Goal: Information Seeking & Learning: Learn about a topic

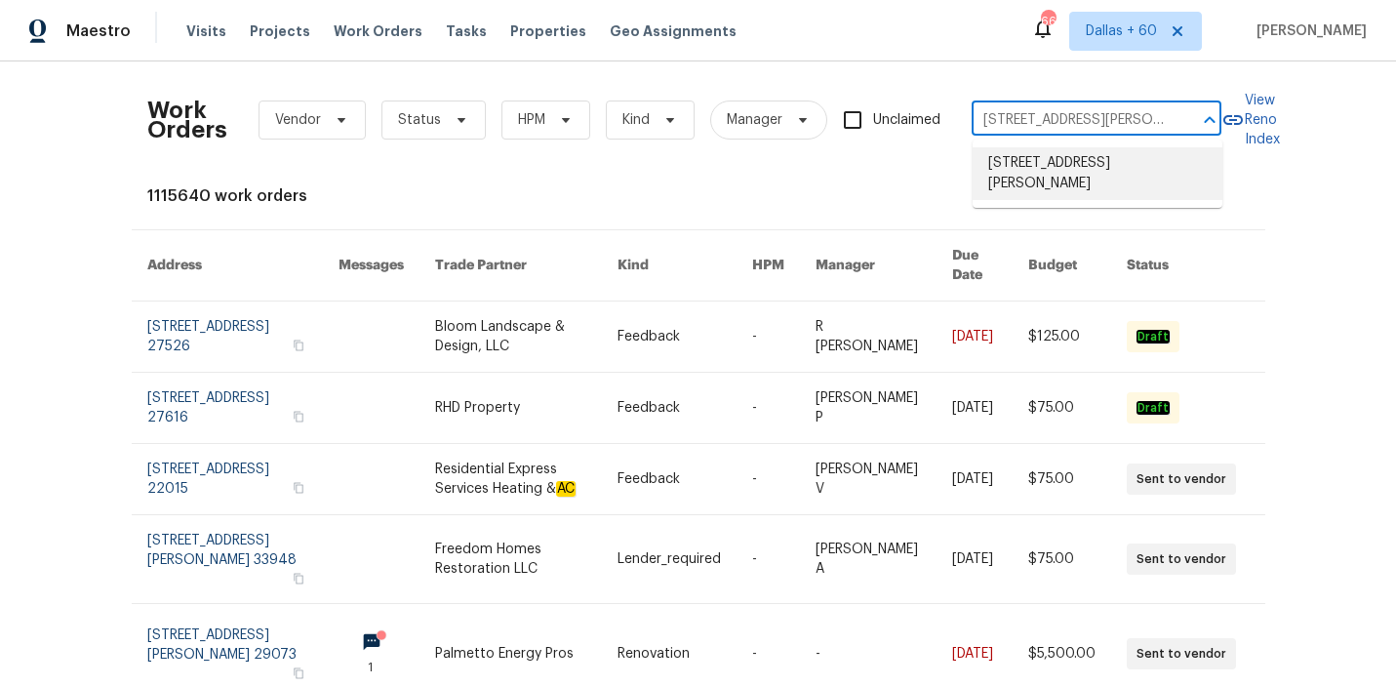
click at [1038, 170] on li "[STREET_ADDRESS][PERSON_NAME]" at bounding box center [1097, 173] width 250 height 53
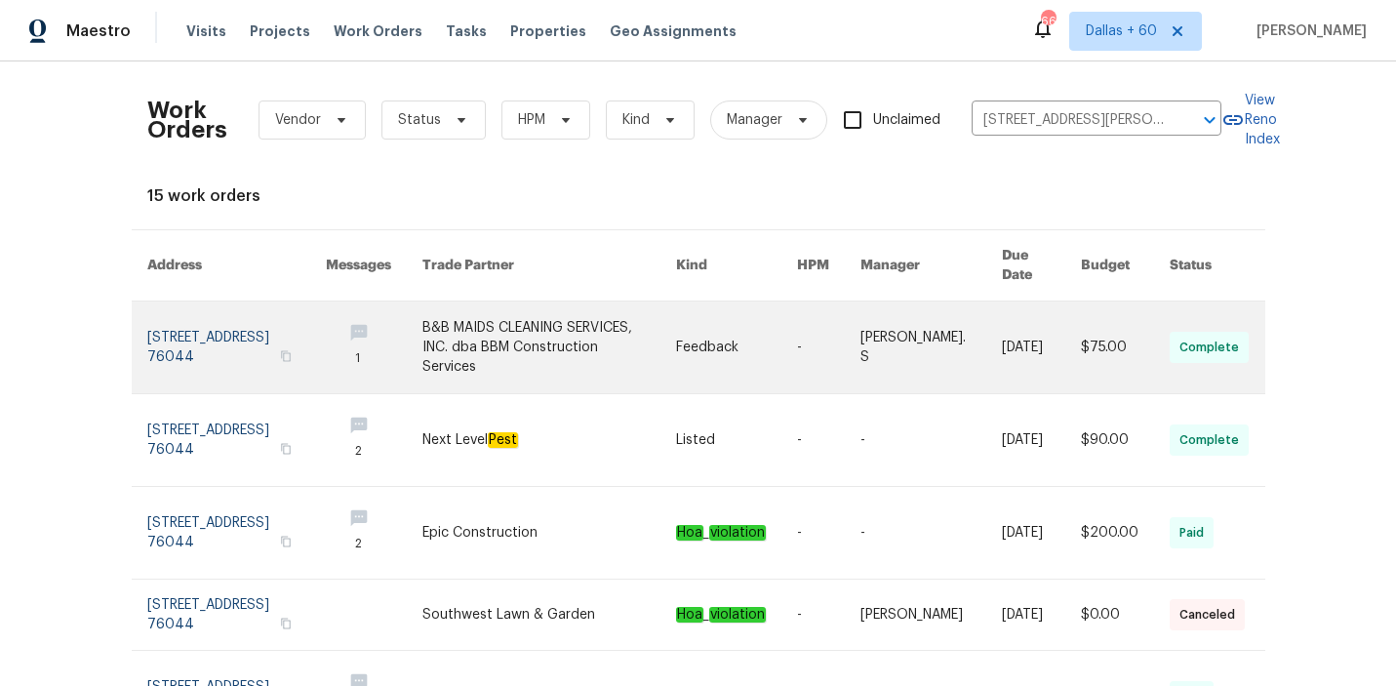
click at [585, 334] on link at bounding box center [549, 347] width 254 height 92
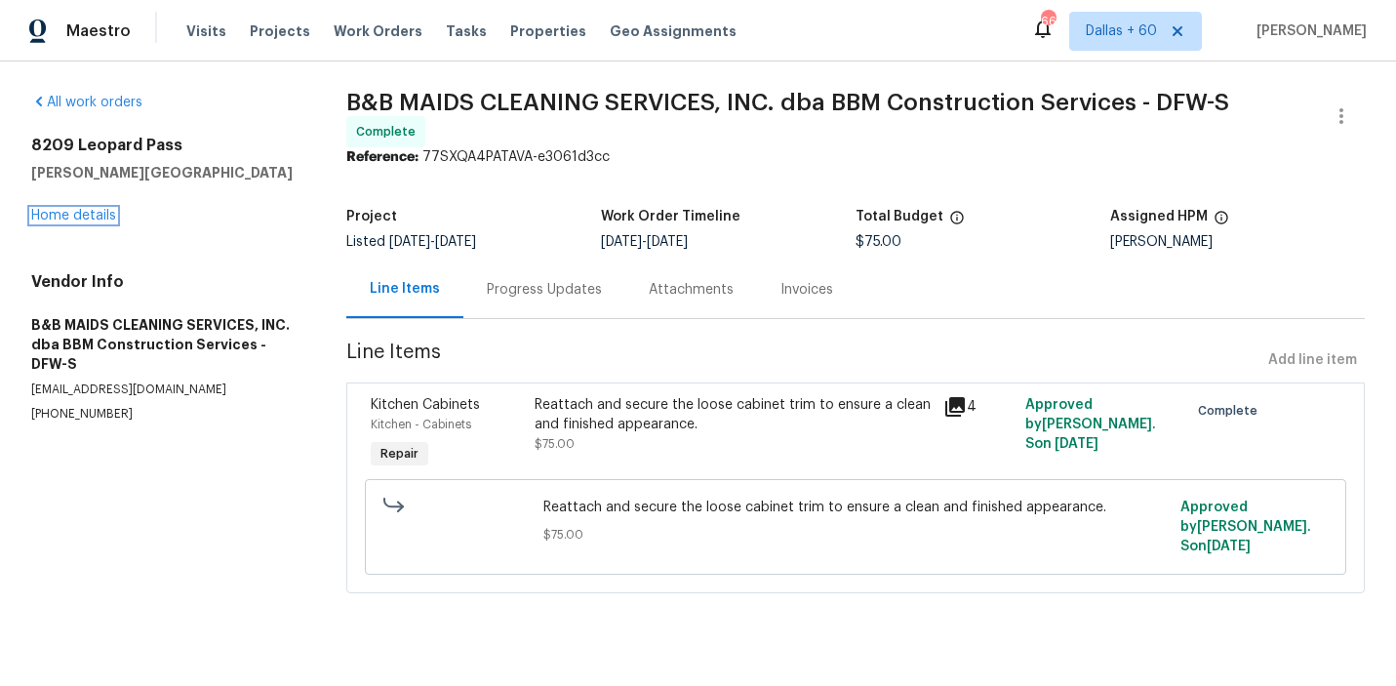
click at [48, 215] on link "Home details" at bounding box center [73, 216] width 85 height 14
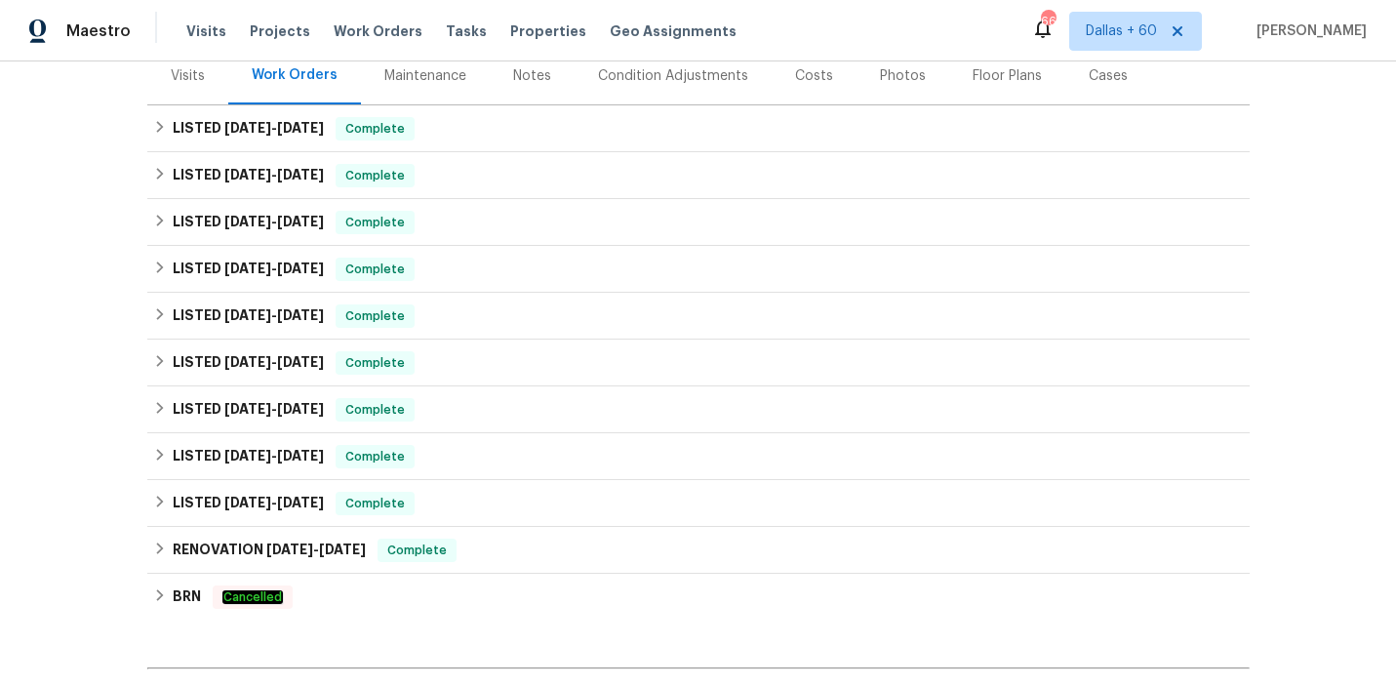
scroll to position [256, 0]
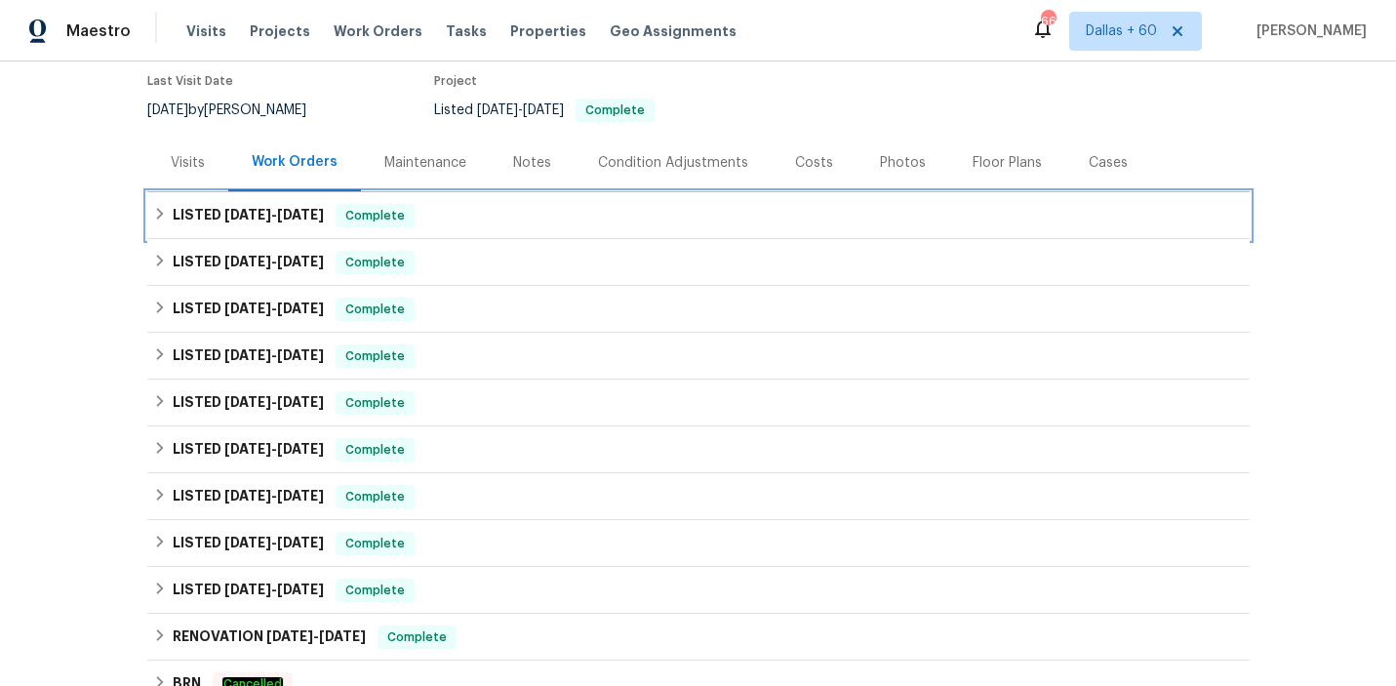
click at [527, 216] on div "LISTED [DATE] - [DATE] Complete" at bounding box center [698, 215] width 1090 height 23
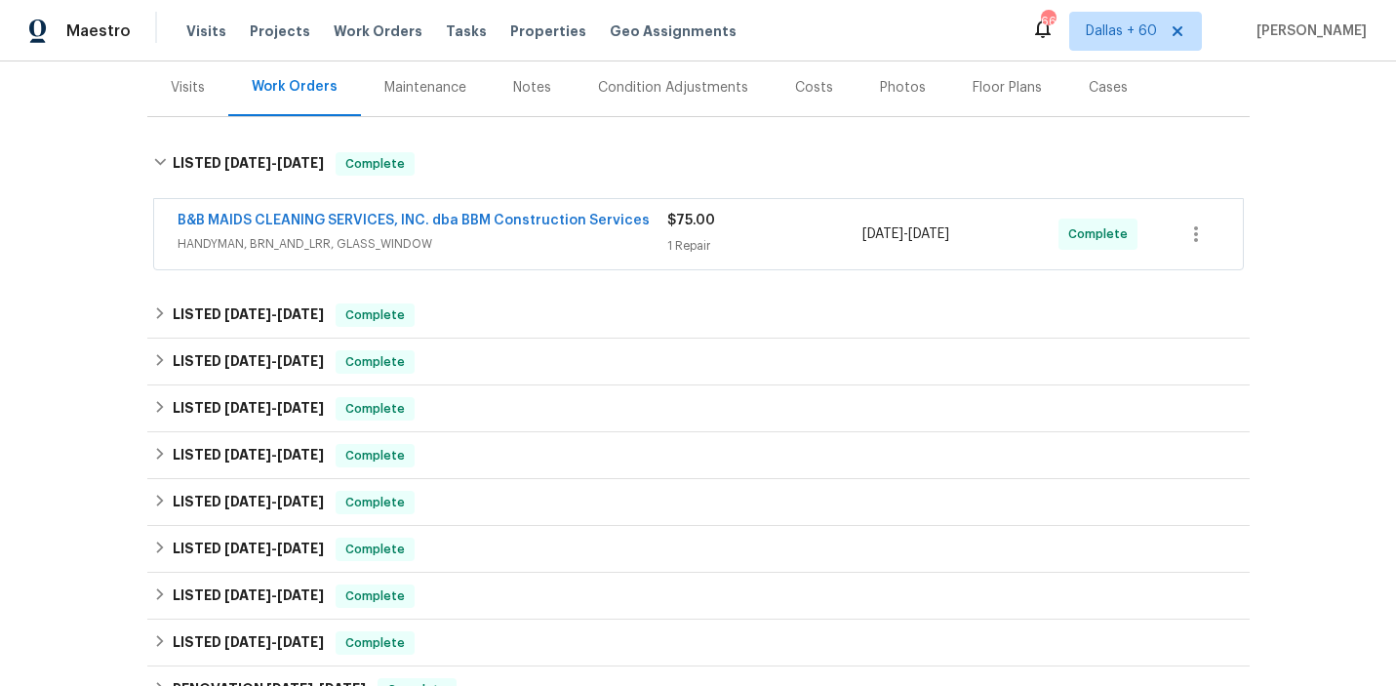
click at [540, 246] on span "HANDYMAN, BRN_AND_LRR, GLASS_WINDOW" at bounding box center [423, 244] width 490 height 20
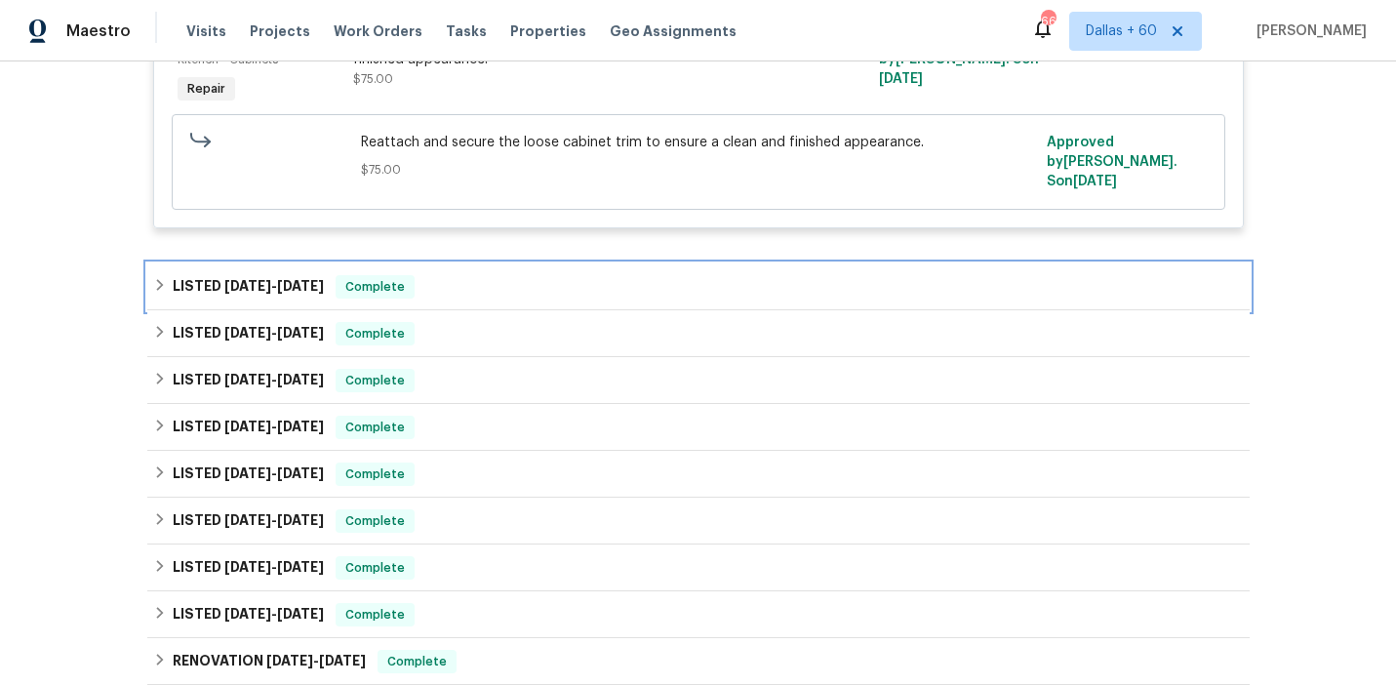
click at [539, 279] on div "LISTED [DATE] - [DATE] Complete" at bounding box center [698, 286] width 1090 height 23
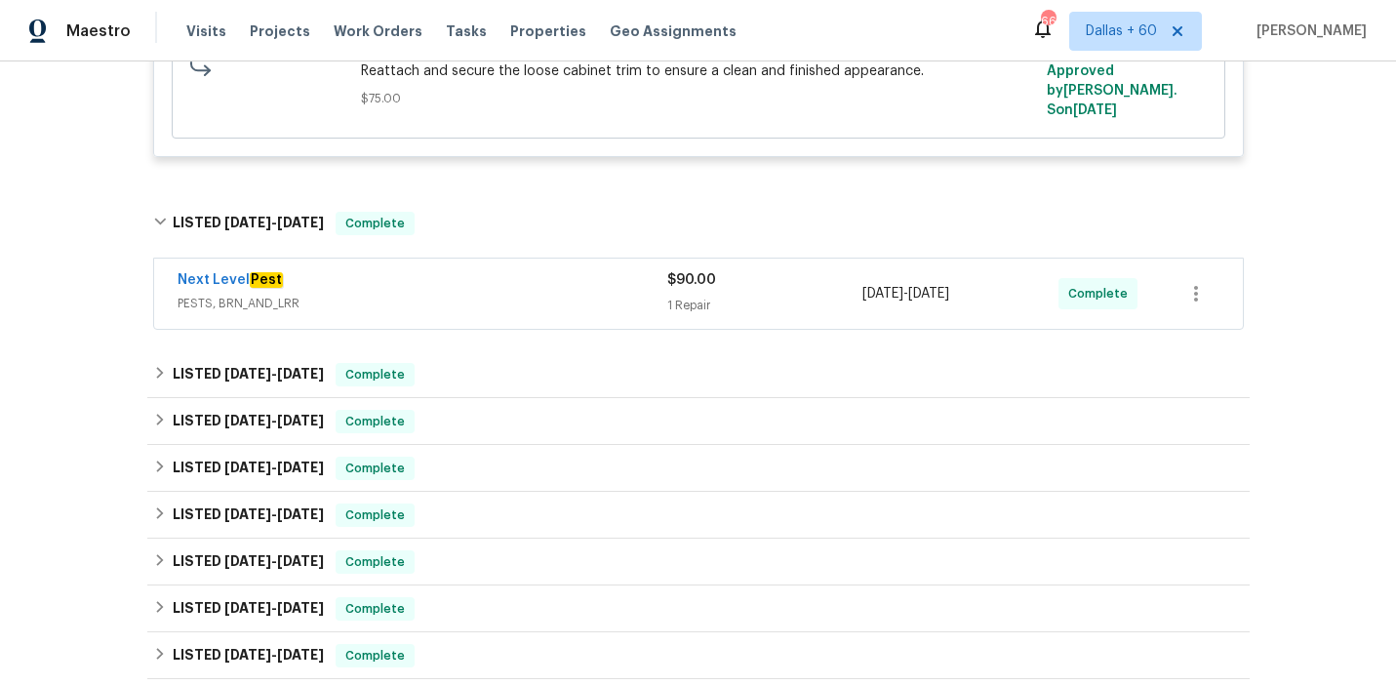
click at [539, 279] on div "Next Level Pest" at bounding box center [423, 281] width 490 height 23
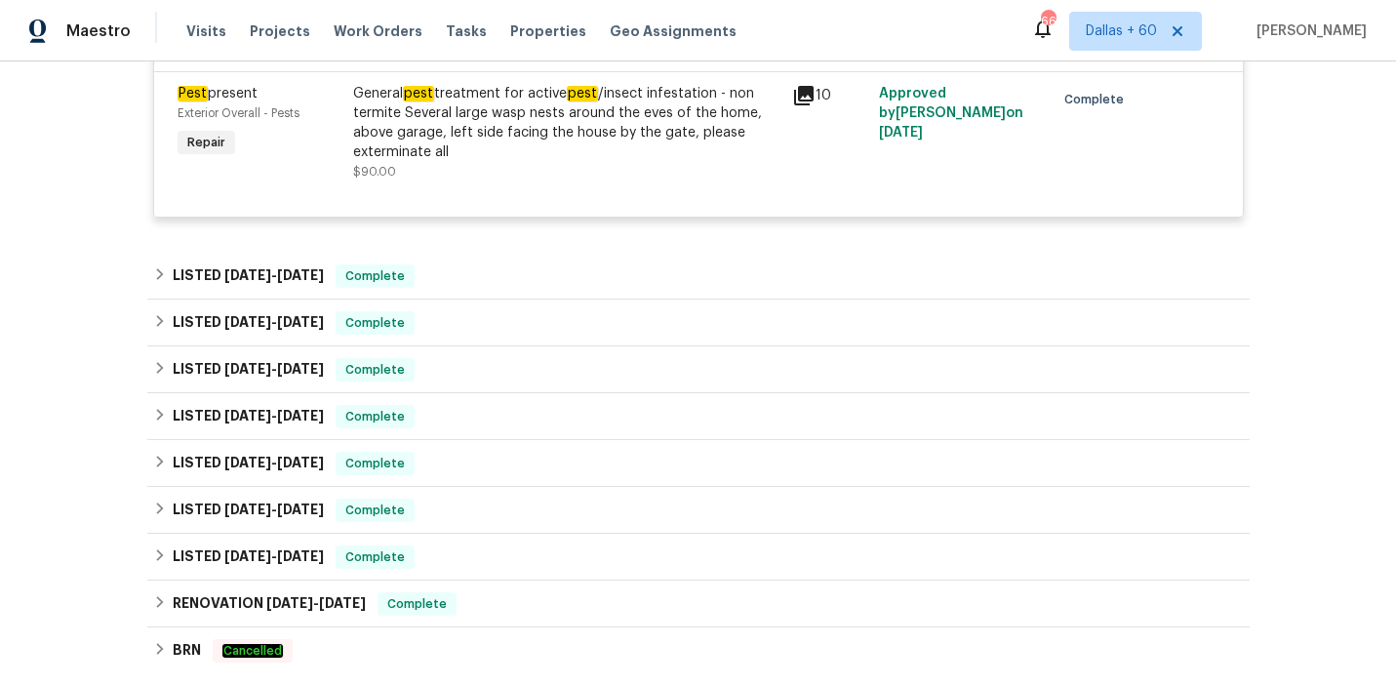
scroll to position [913, 0]
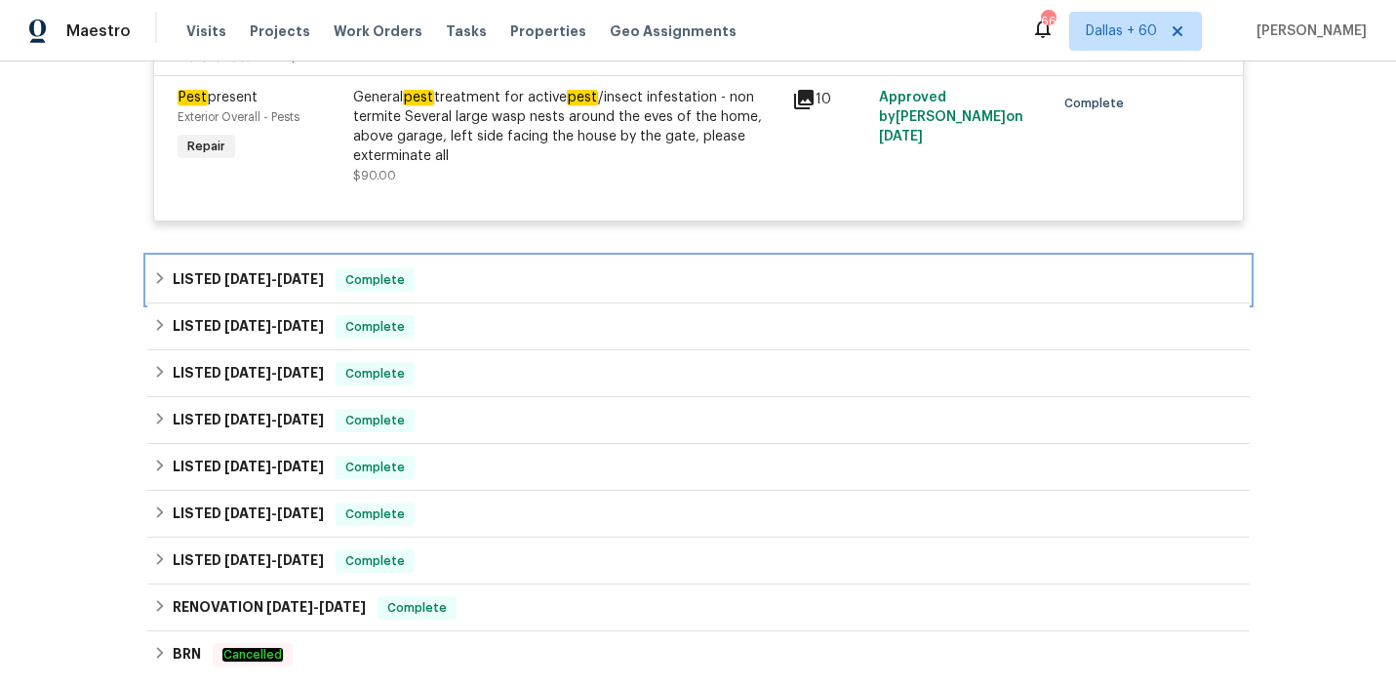
click at [539, 268] on div "LISTED [DATE] - [DATE] Complete" at bounding box center [698, 279] width 1090 height 23
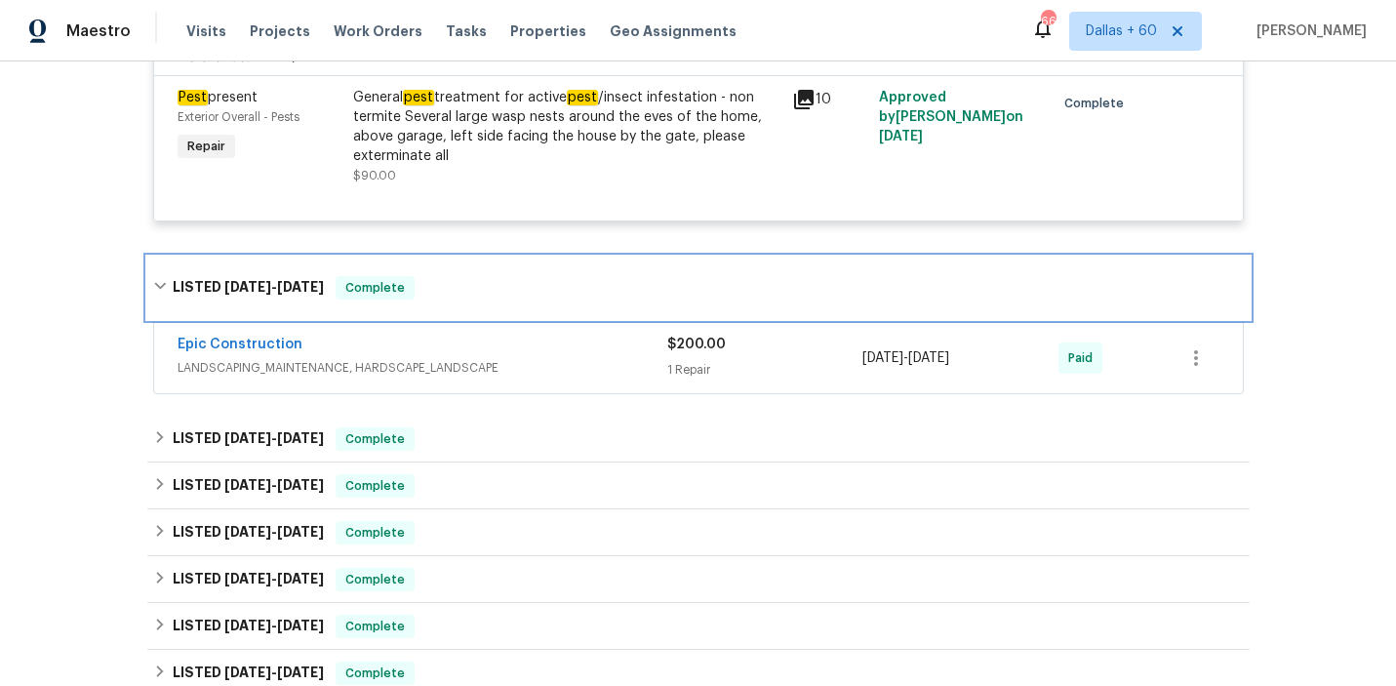
scroll to position [963, 0]
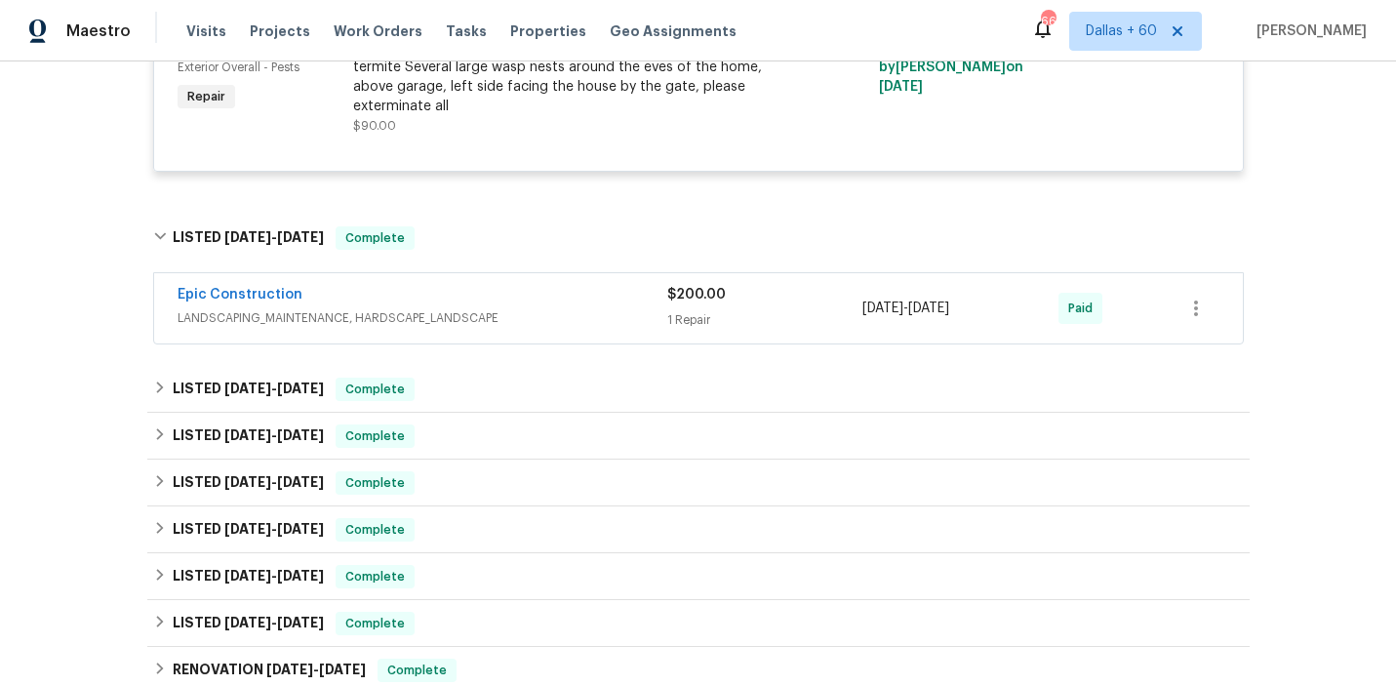
click at [547, 308] on span "LANDSCAPING_MAINTENANCE, HARDSCAPE_LANDSCAPE" at bounding box center [423, 318] width 490 height 20
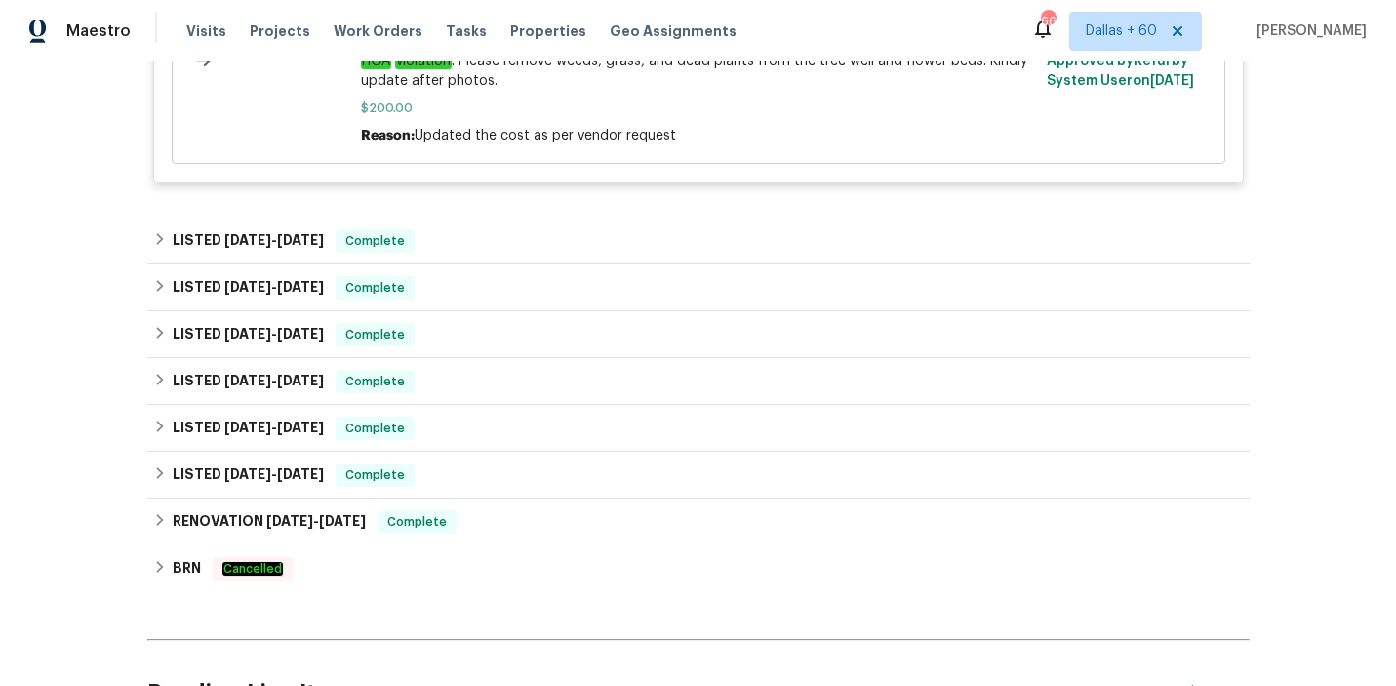
scroll to position [1436, 0]
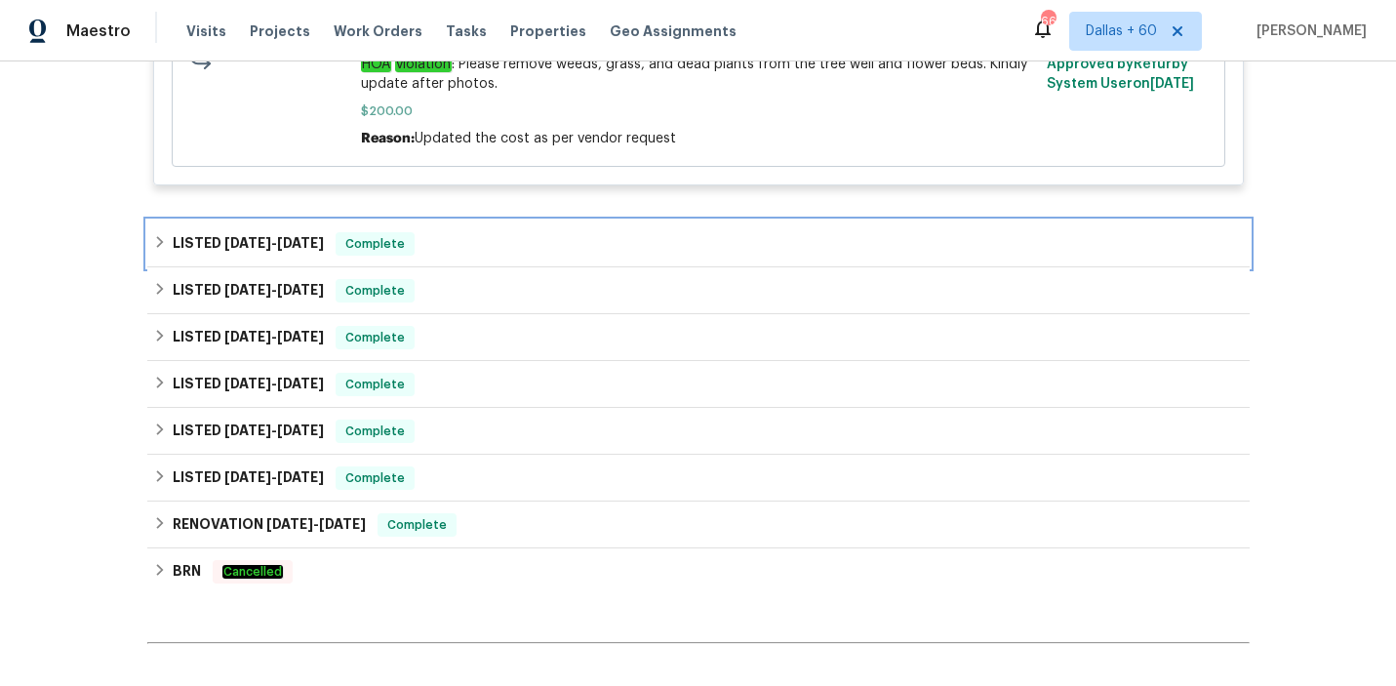
click at [539, 237] on div "LISTED [DATE] - [DATE] Complete" at bounding box center [698, 243] width 1090 height 23
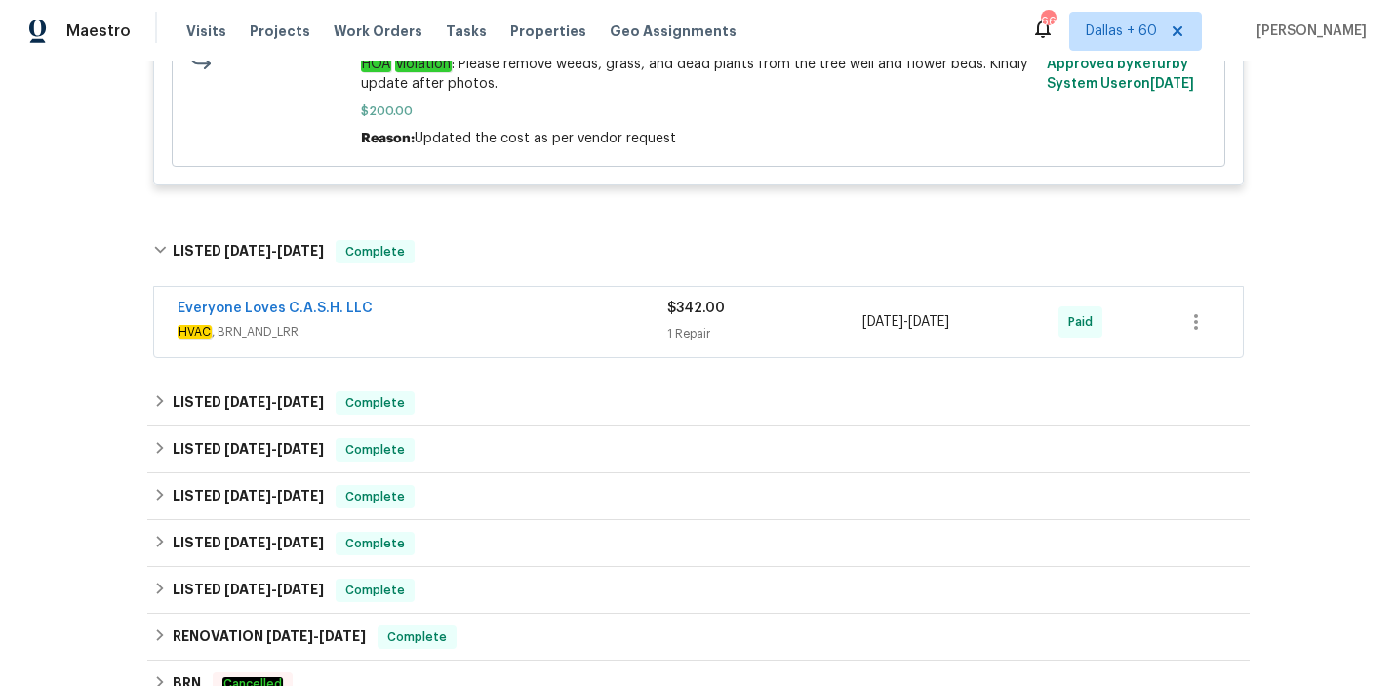
click at [543, 308] on div "Everyone Loves C.A.S.H. LLC" at bounding box center [423, 309] width 490 height 23
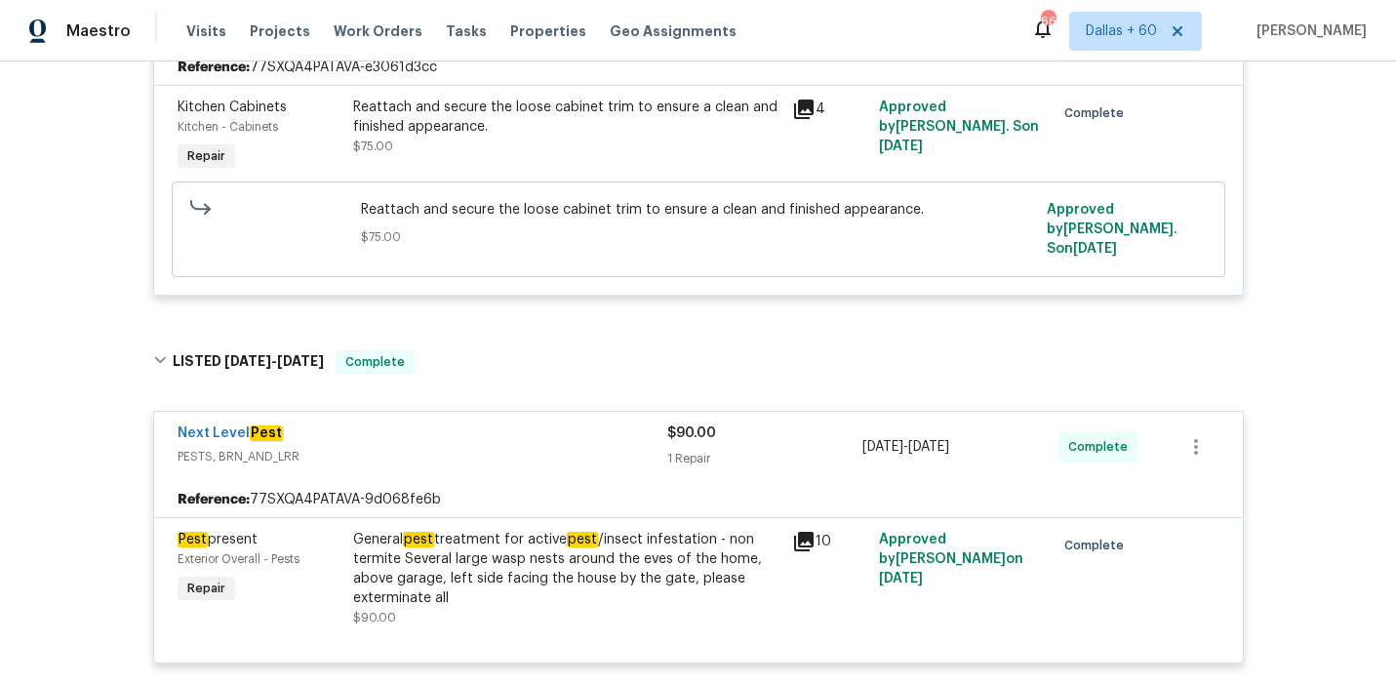
scroll to position [0, 0]
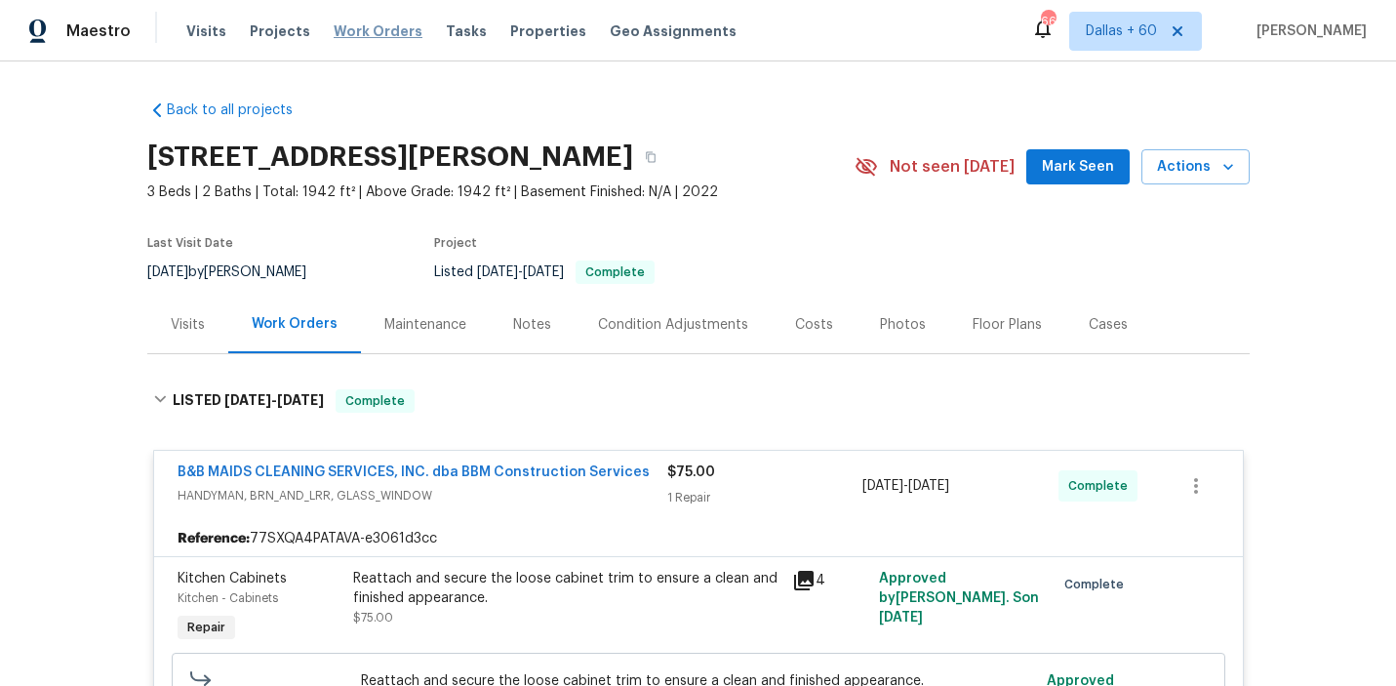
click at [341, 32] on span "Work Orders" at bounding box center [378, 31] width 89 height 20
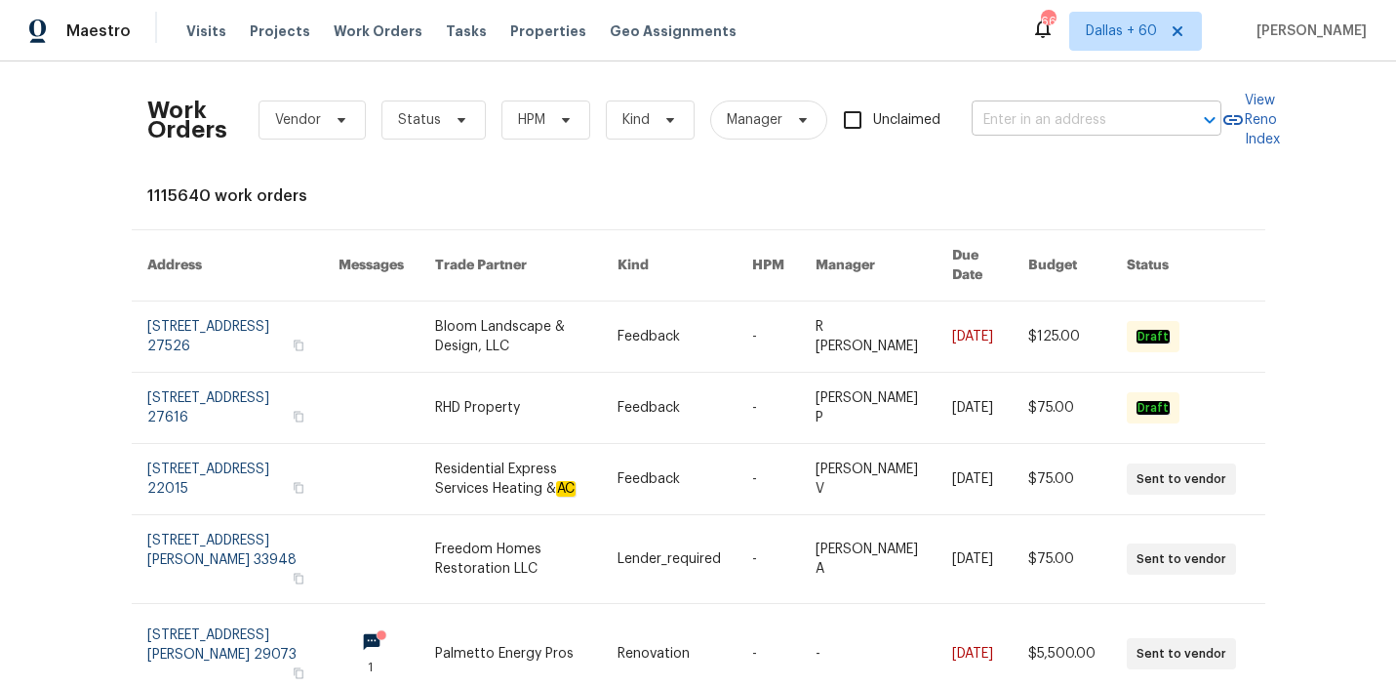
click at [1031, 123] on input "text" at bounding box center [1068, 120] width 195 height 30
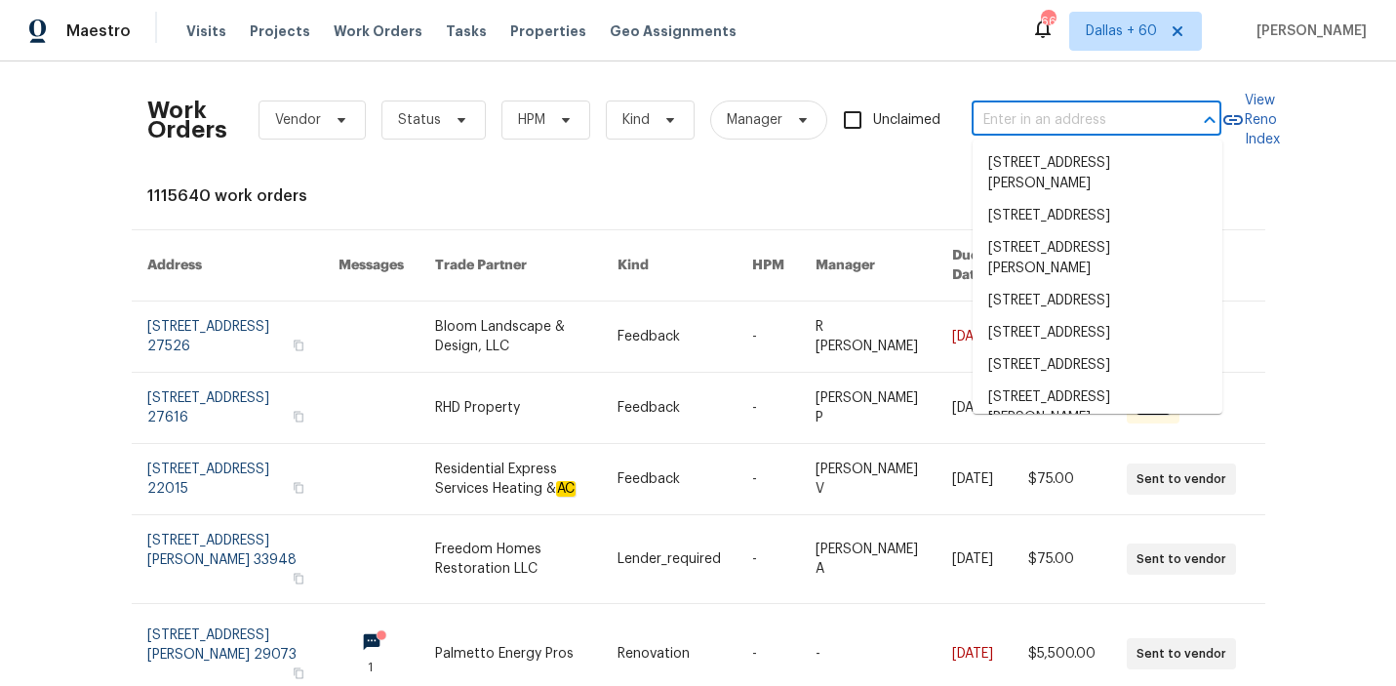
paste input "[STREET_ADDRESS]"
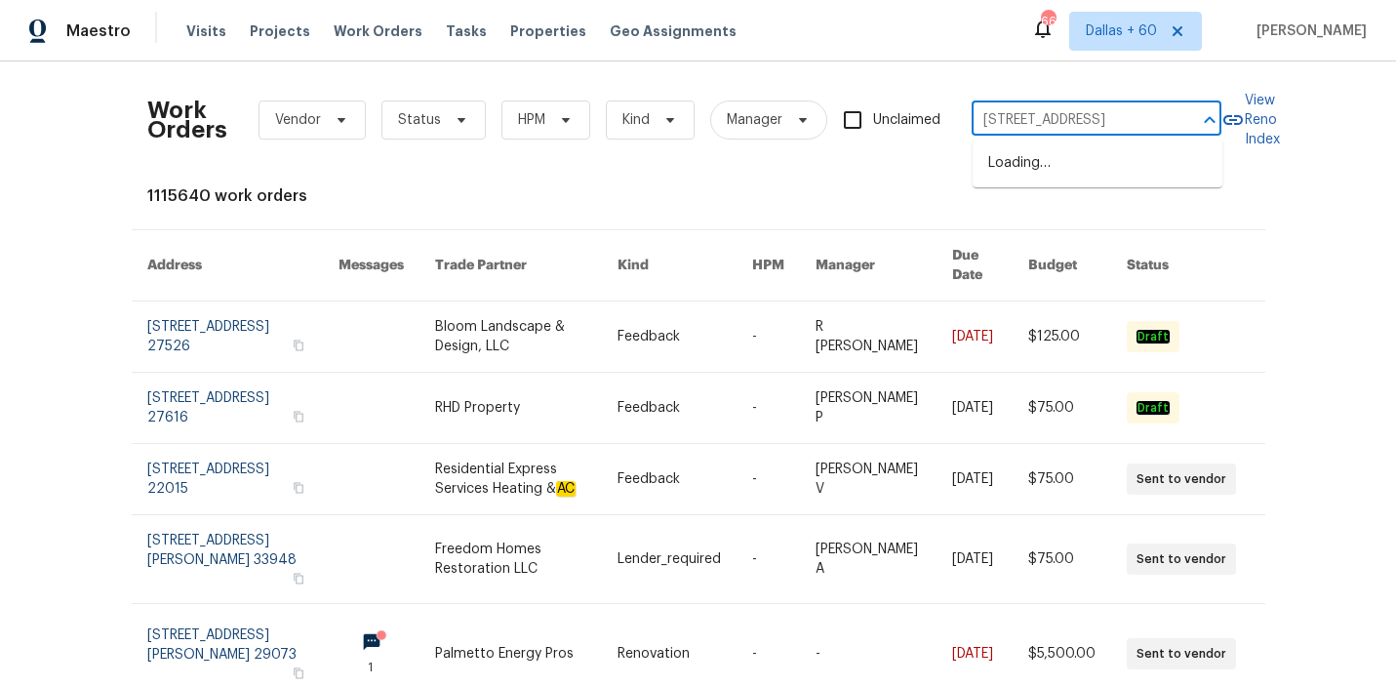
type input "[STREET_ADDRESS]"
click at [1060, 161] on li "[STREET_ADDRESS]" at bounding box center [1097, 163] width 250 height 32
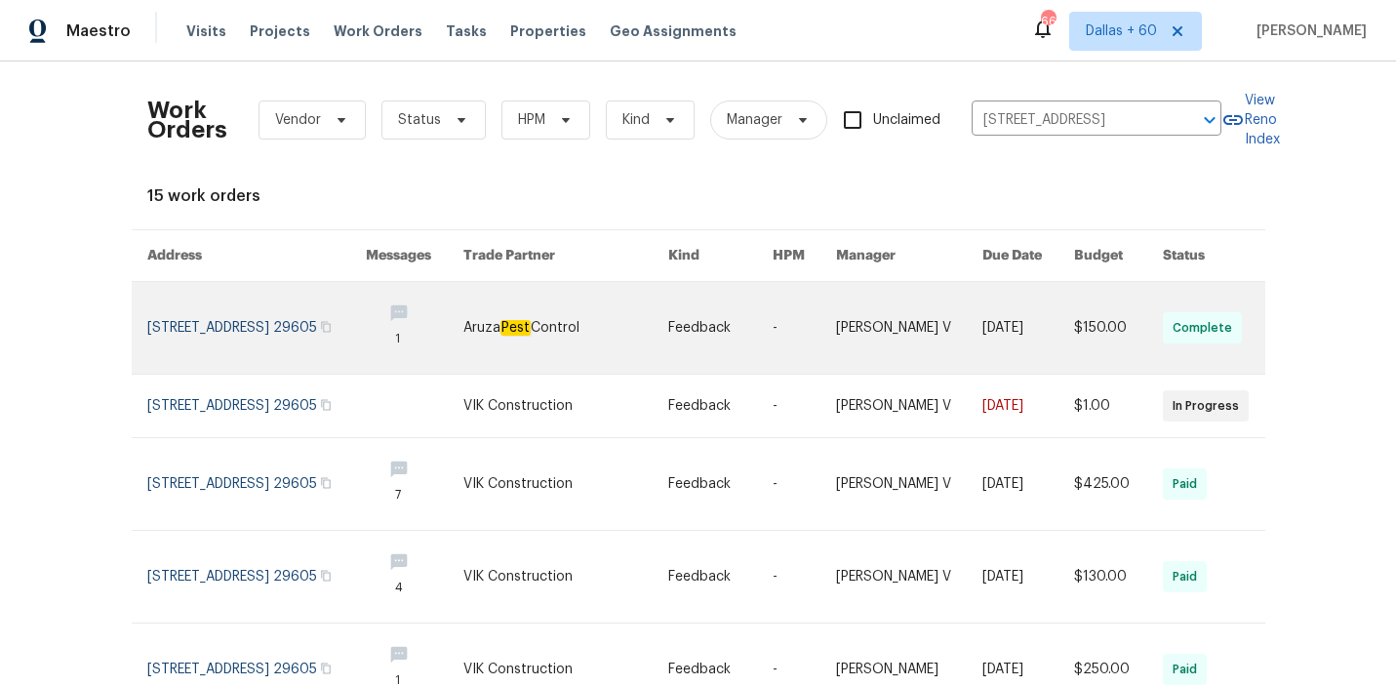
click at [676, 322] on td "Feedback" at bounding box center [703, 328] width 103 height 93
click at [421, 362] on link at bounding box center [414, 328] width 97 height 92
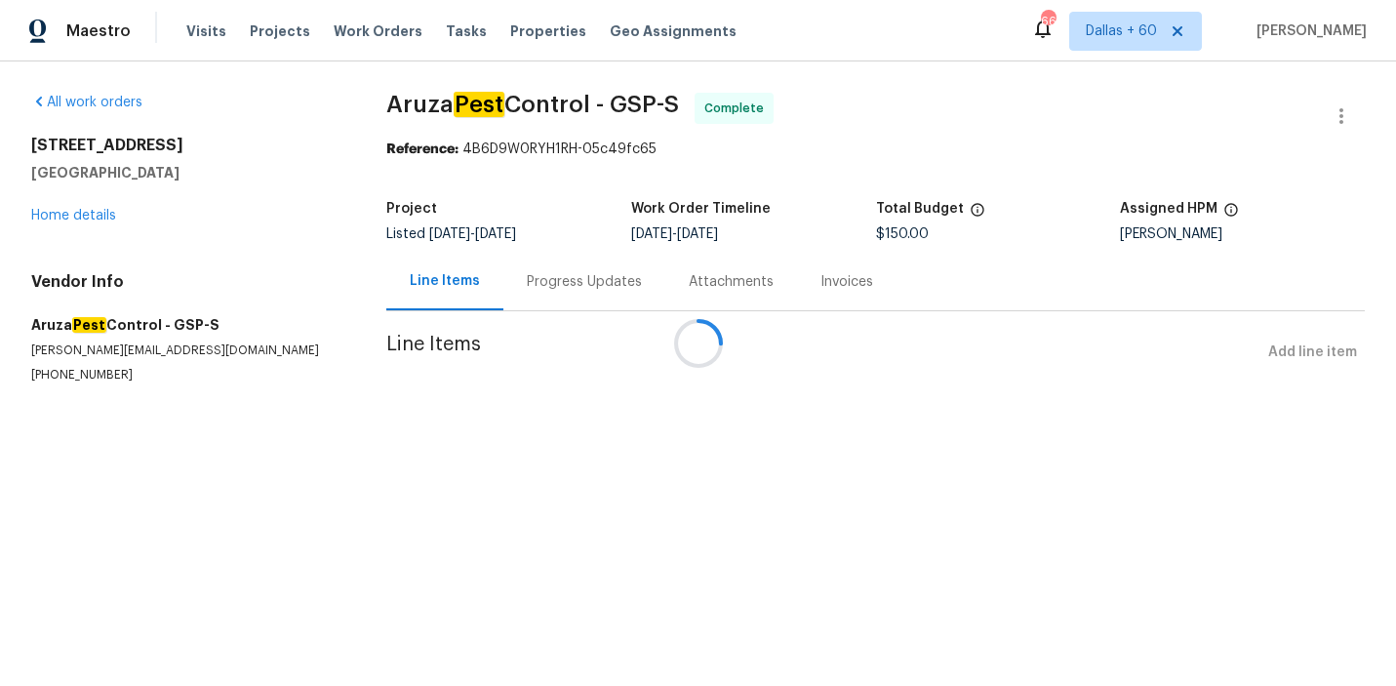
click at [84, 217] on div at bounding box center [698, 343] width 1396 height 686
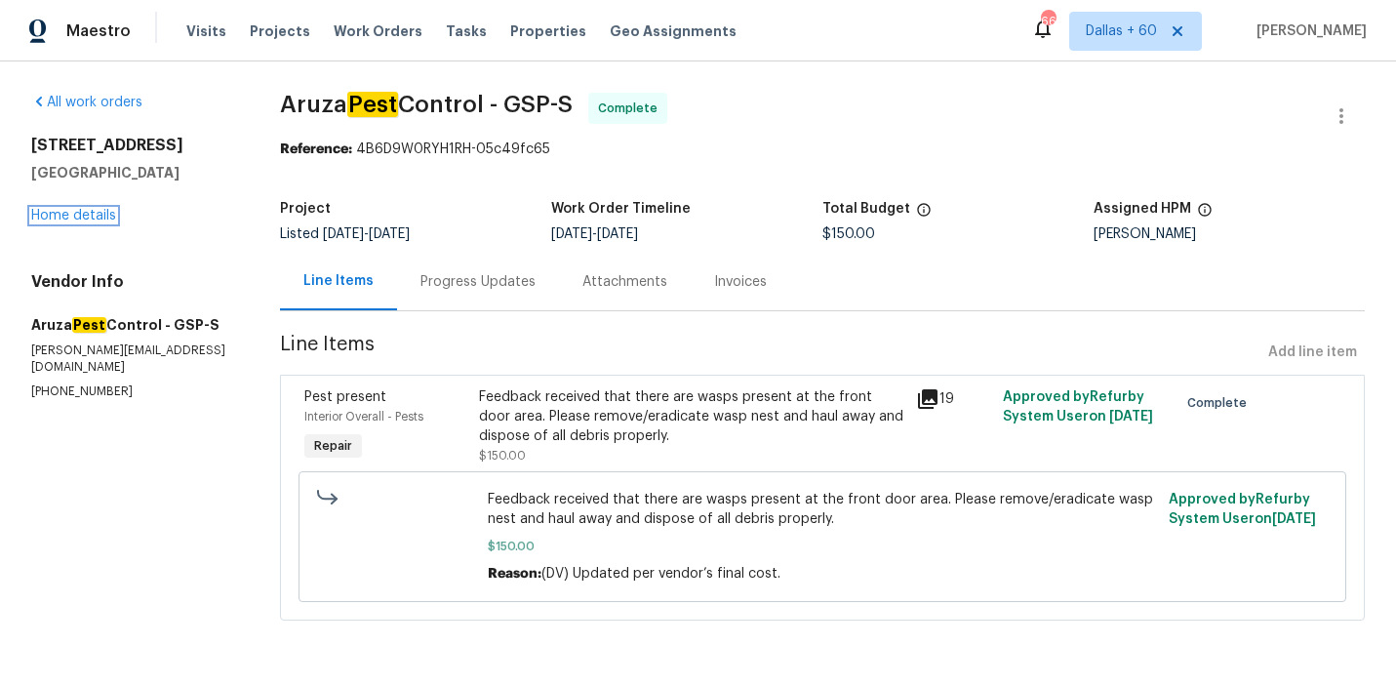
click at [84, 217] on link "Home details" at bounding box center [73, 216] width 85 height 14
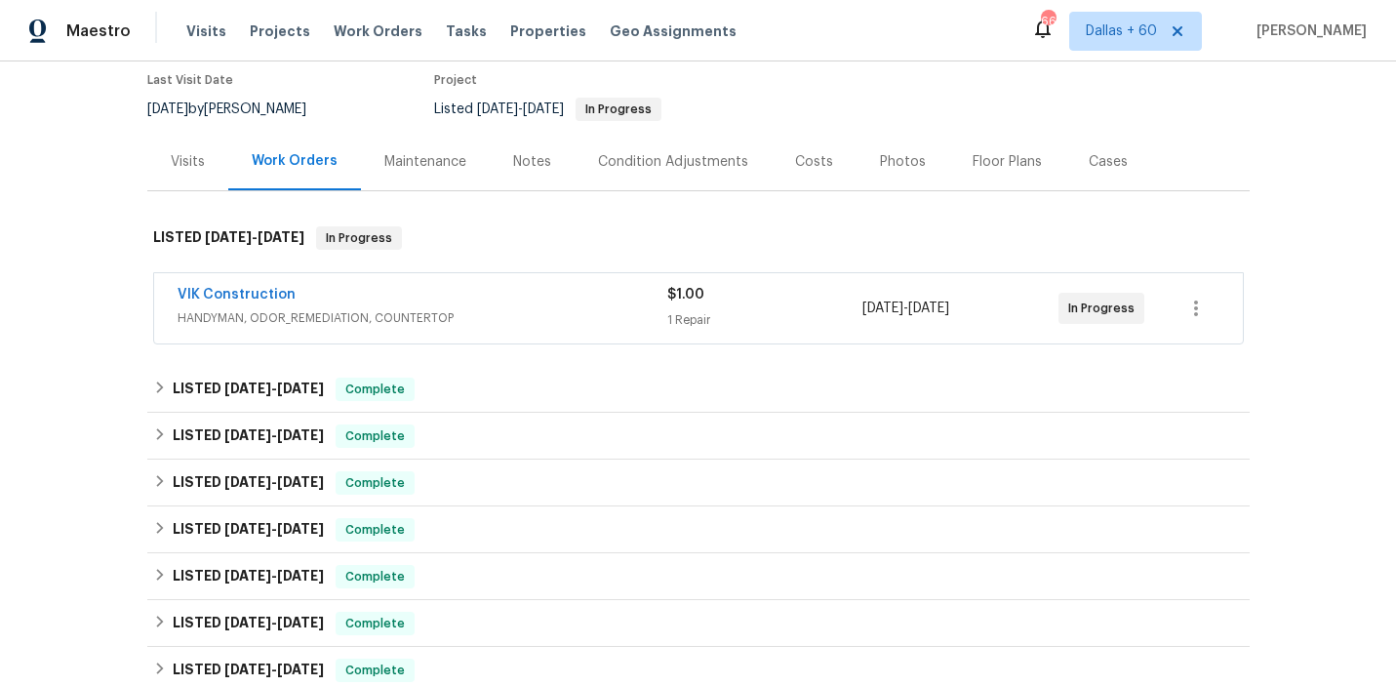
click at [545, 308] on span "HANDYMAN, ODOR_REMEDIATION, COUNTERTOP" at bounding box center [423, 318] width 490 height 20
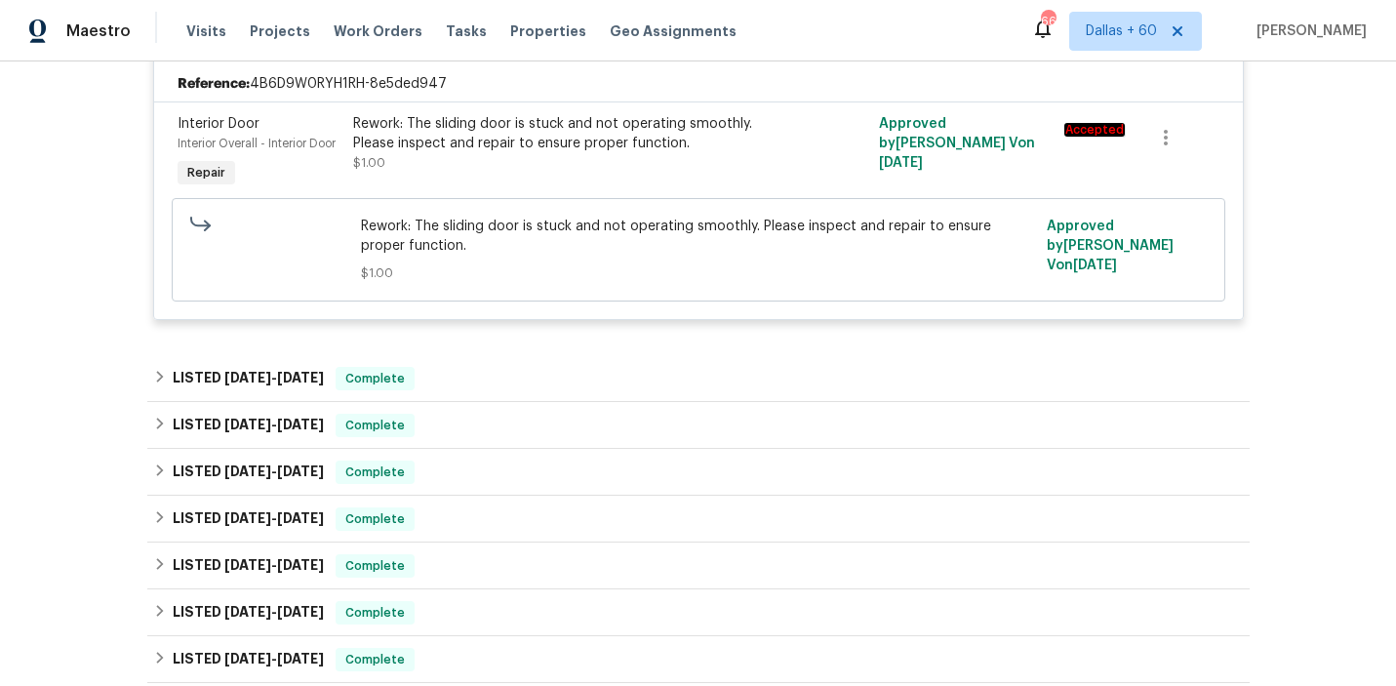
scroll to position [490, 0]
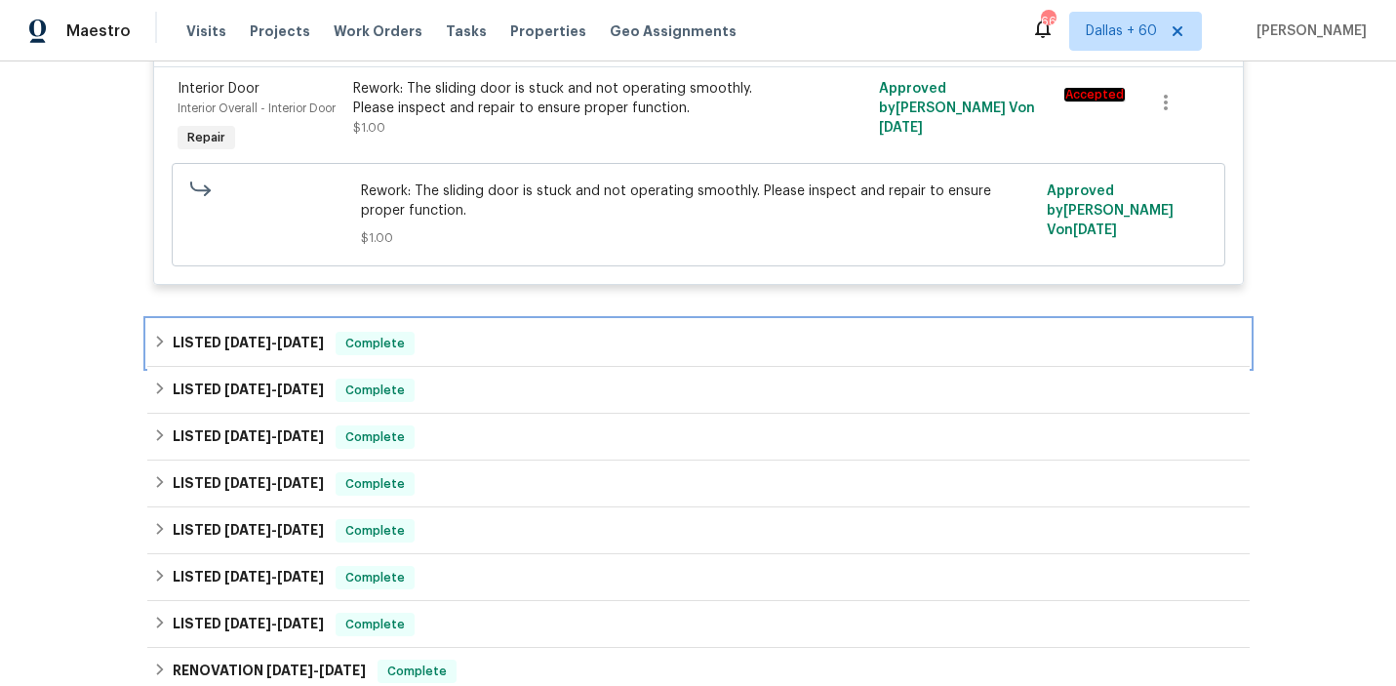
click at [549, 338] on div "LISTED [DATE] - [DATE] Complete" at bounding box center [698, 343] width 1090 height 23
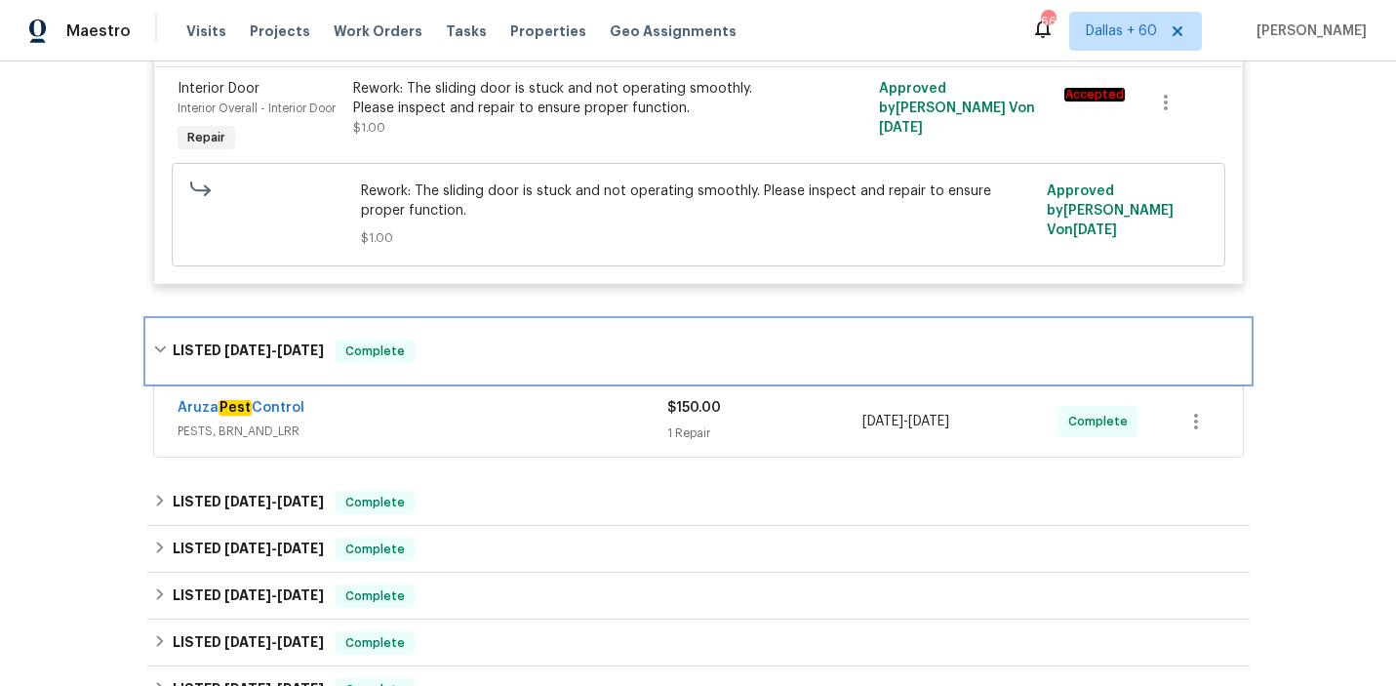
scroll to position [567, 0]
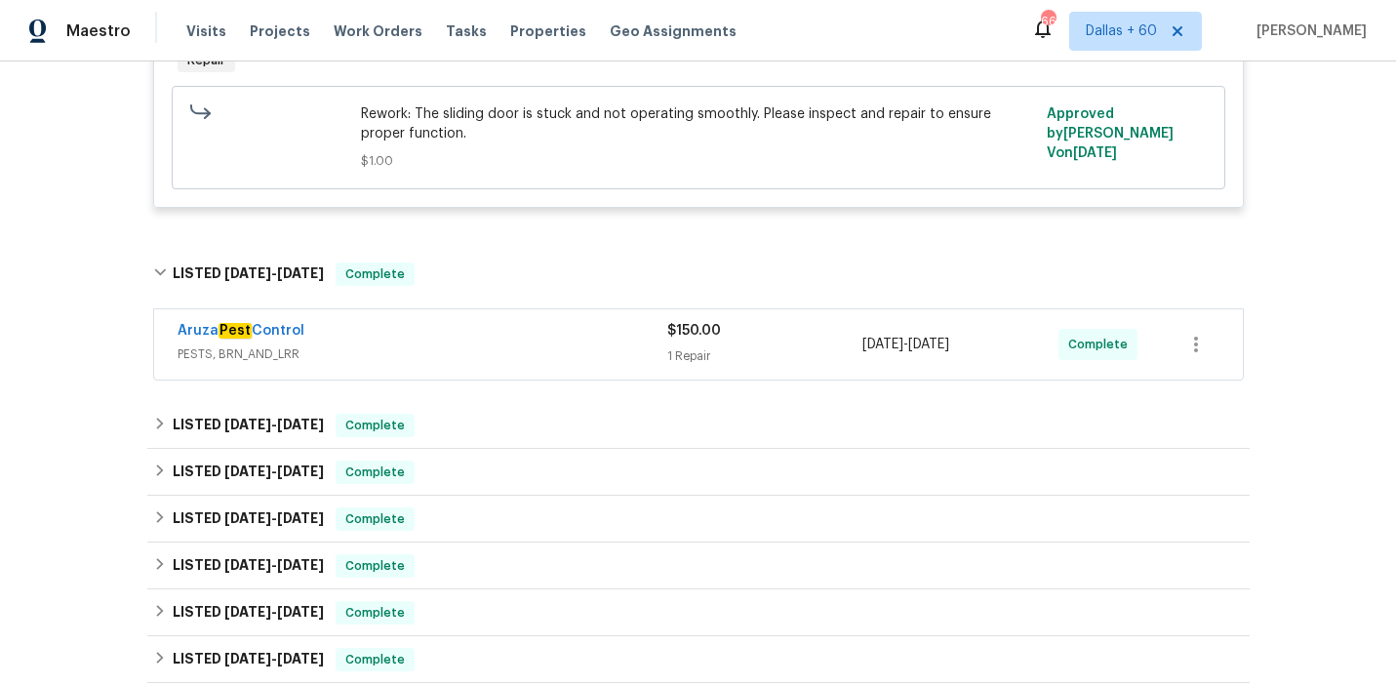
click at [549, 336] on div "Aruza Pest Control" at bounding box center [423, 332] width 490 height 23
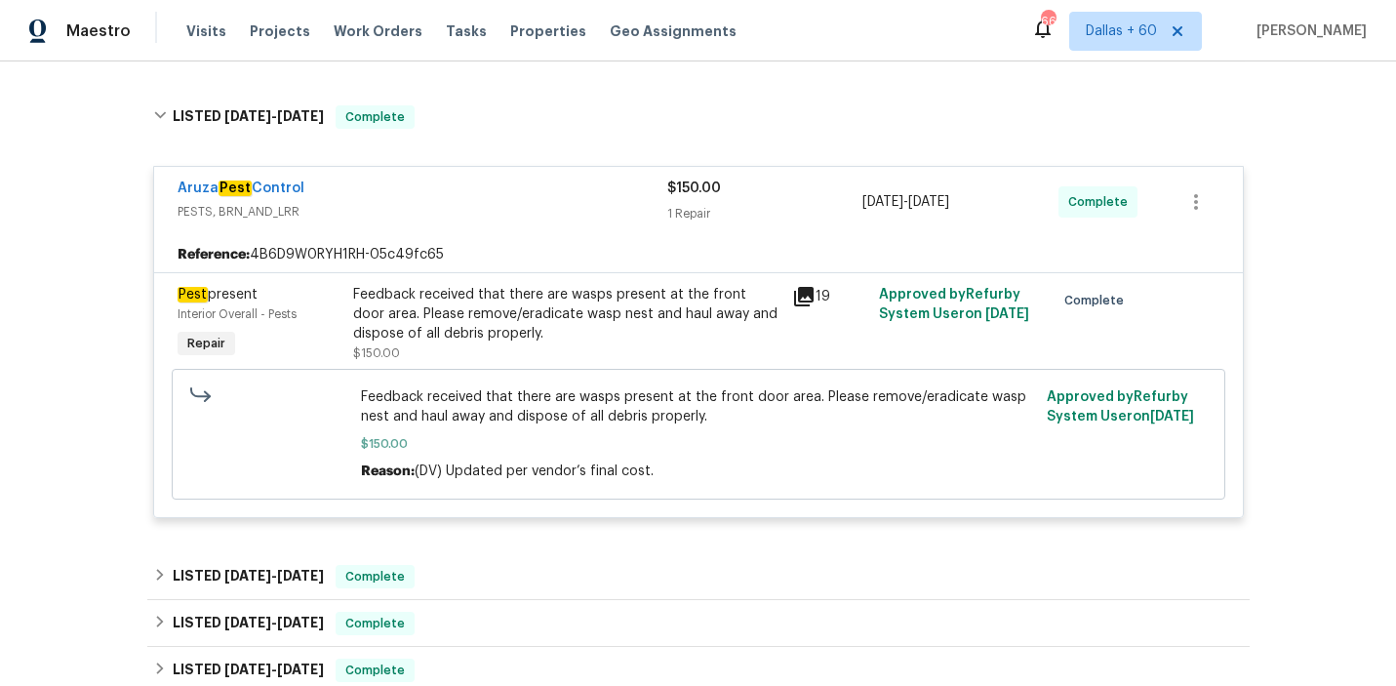
scroll to position [796, 0]
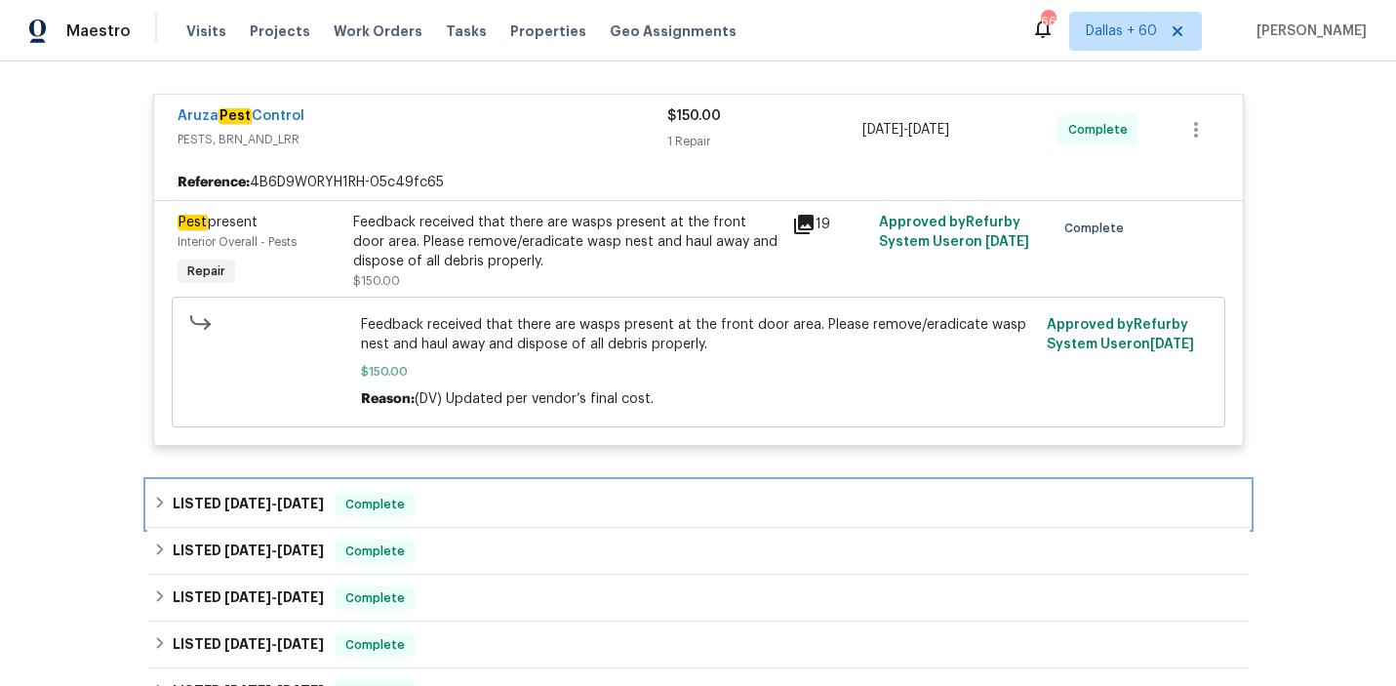
click at [498, 500] on div "LISTED [DATE] - [DATE] Complete" at bounding box center [698, 504] width 1090 height 23
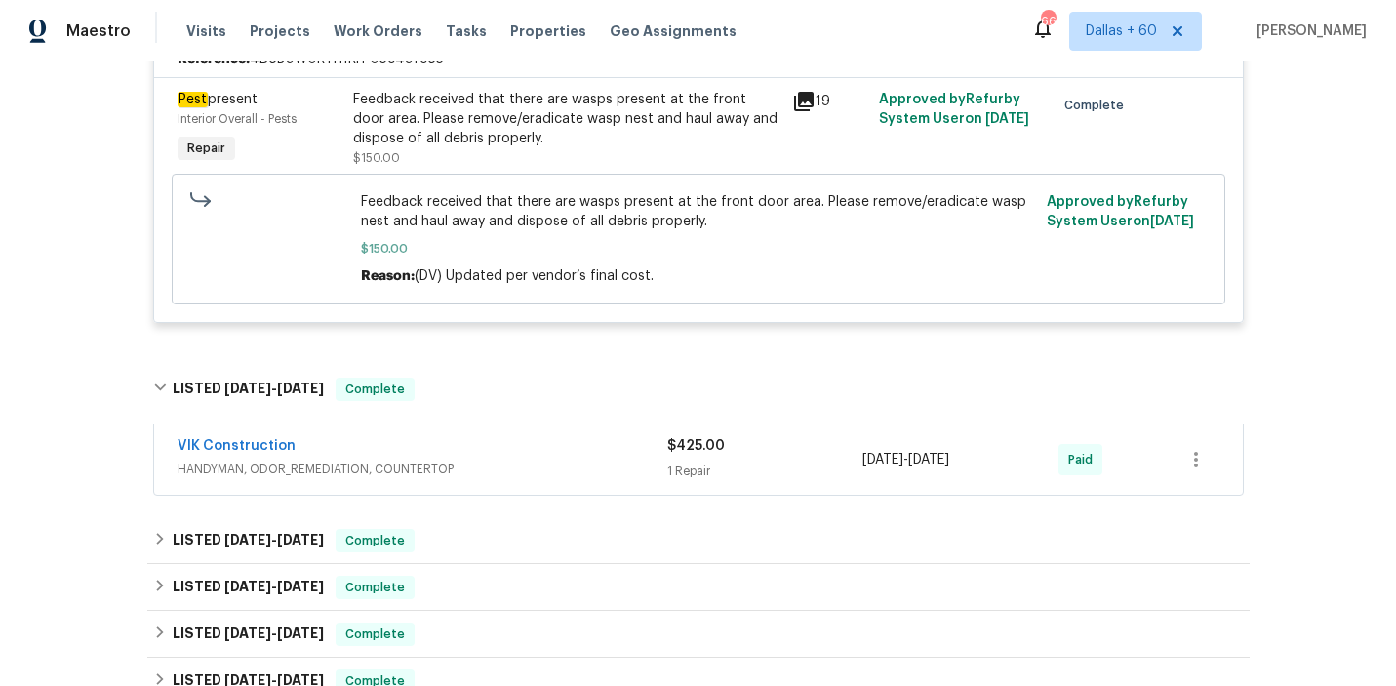
click at [515, 461] on span "HANDYMAN, ODOR_REMEDIATION, COUNTERTOP" at bounding box center [423, 469] width 490 height 20
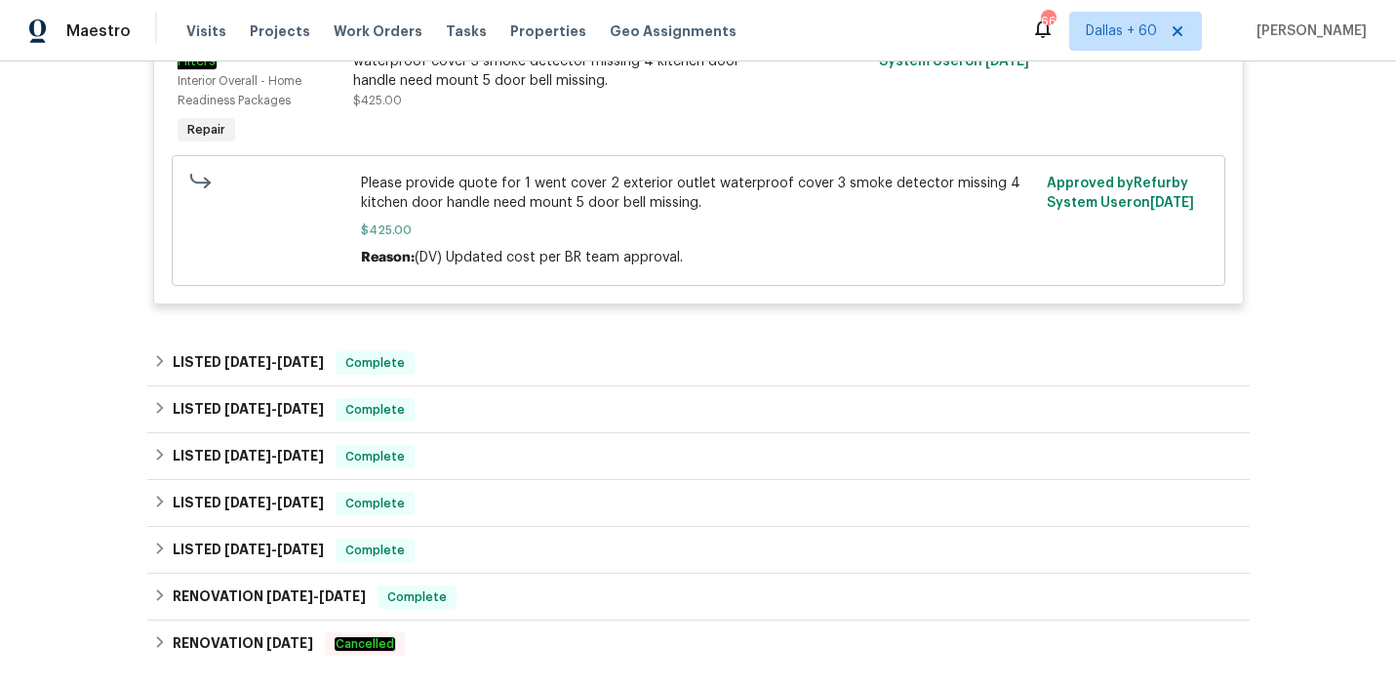
scroll to position [1448, 0]
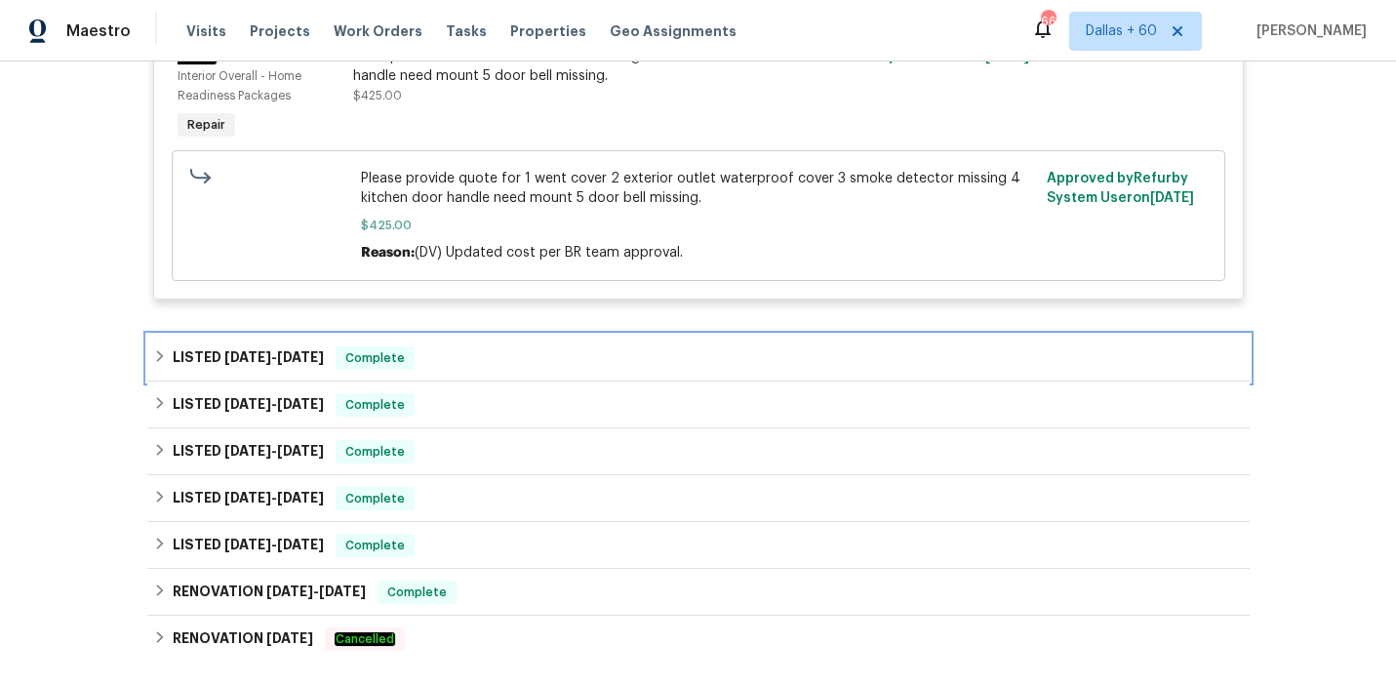
click at [538, 363] on div "LISTED [DATE] - [DATE] Complete" at bounding box center [698, 357] width 1090 height 23
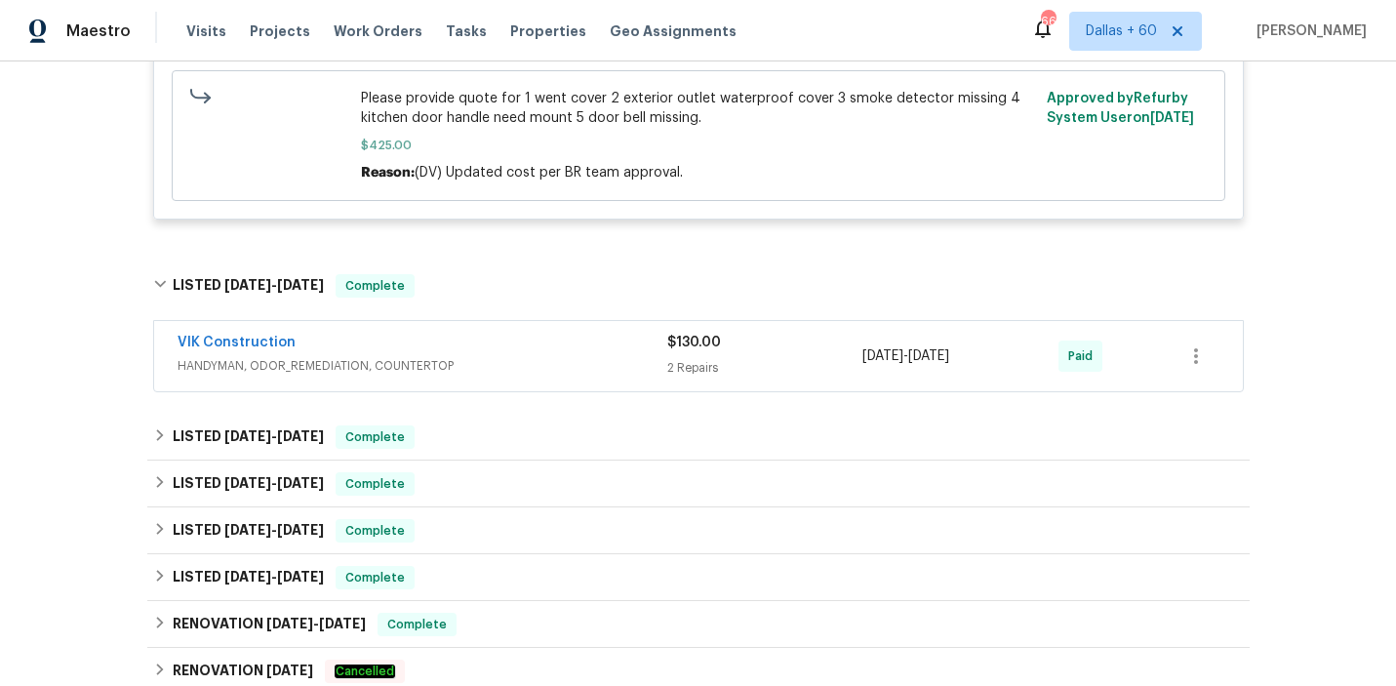
click at [538, 363] on span "HANDYMAN, ODOR_REMEDIATION, COUNTERTOP" at bounding box center [423, 366] width 490 height 20
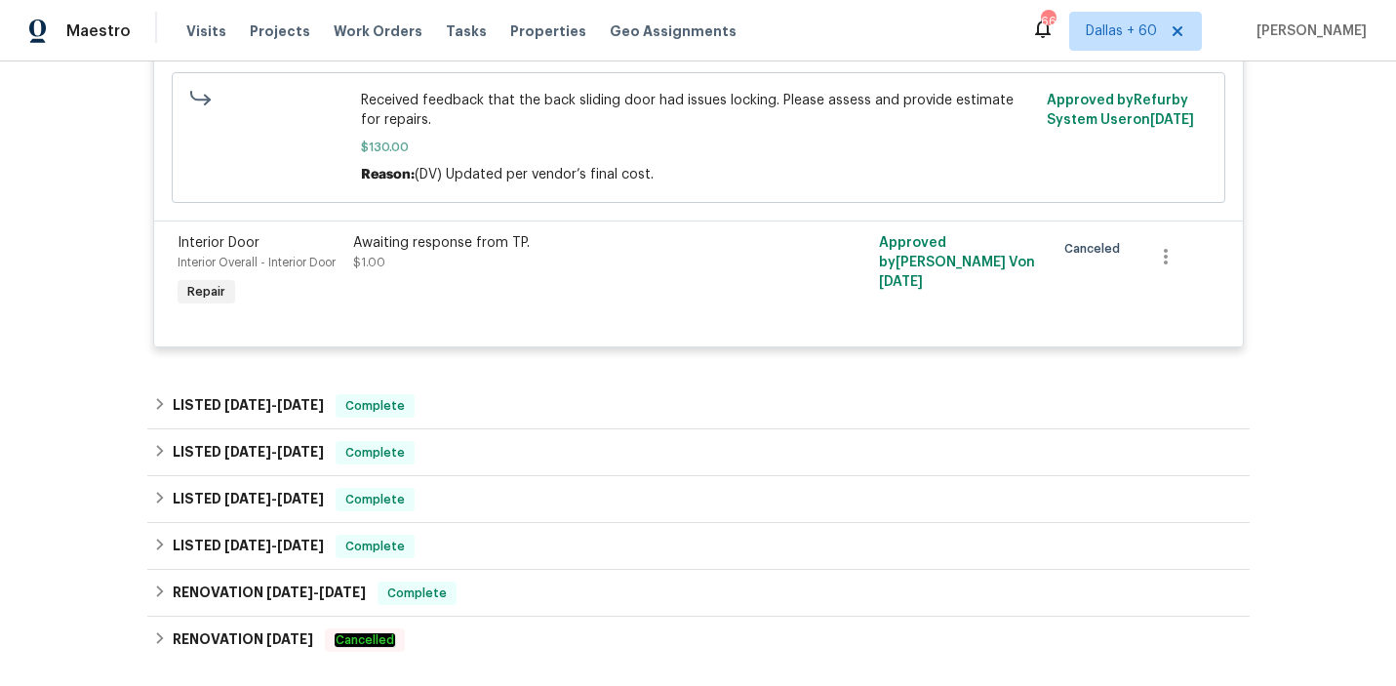
scroll to position [2006, 0]
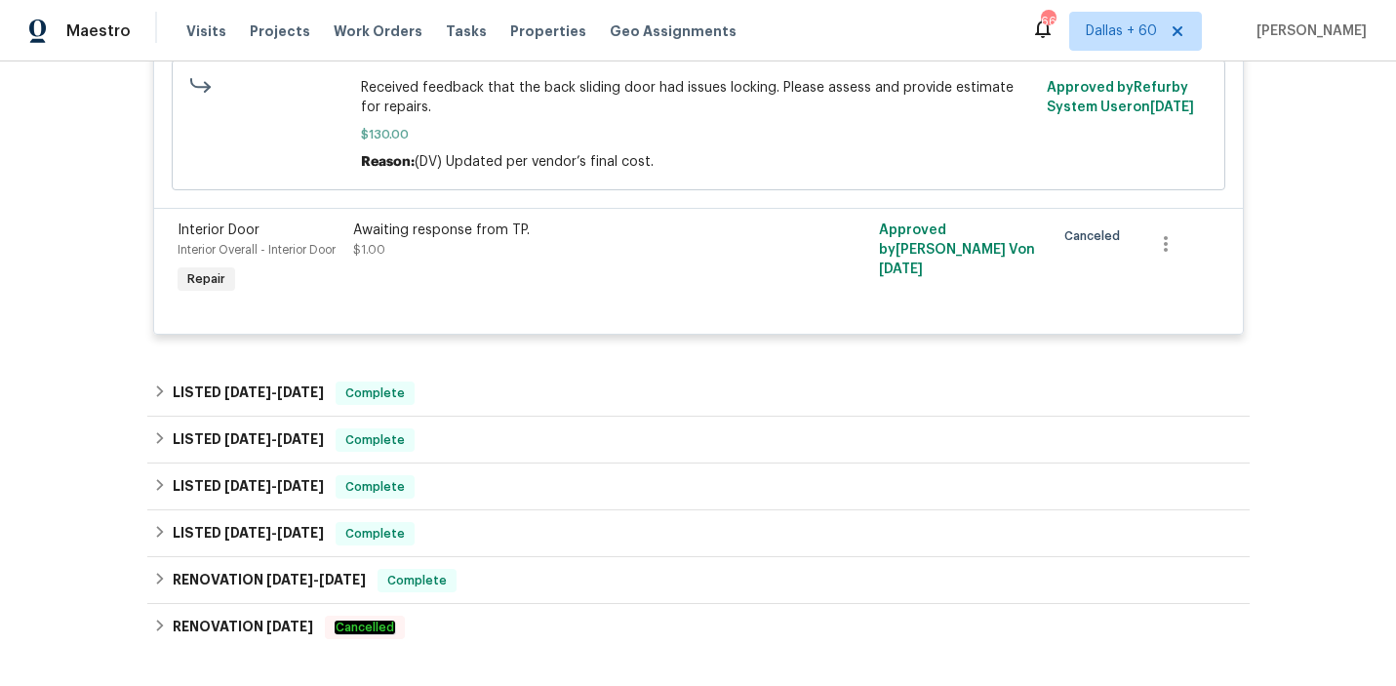
click at [540, 348] on div "VIK Construction HANDYMAN, ODOR_REMEDIATION, COUNTERTOP $130.00 2 Repairs [DATE…" at bounding box center [698, 95] width 1090 height 505
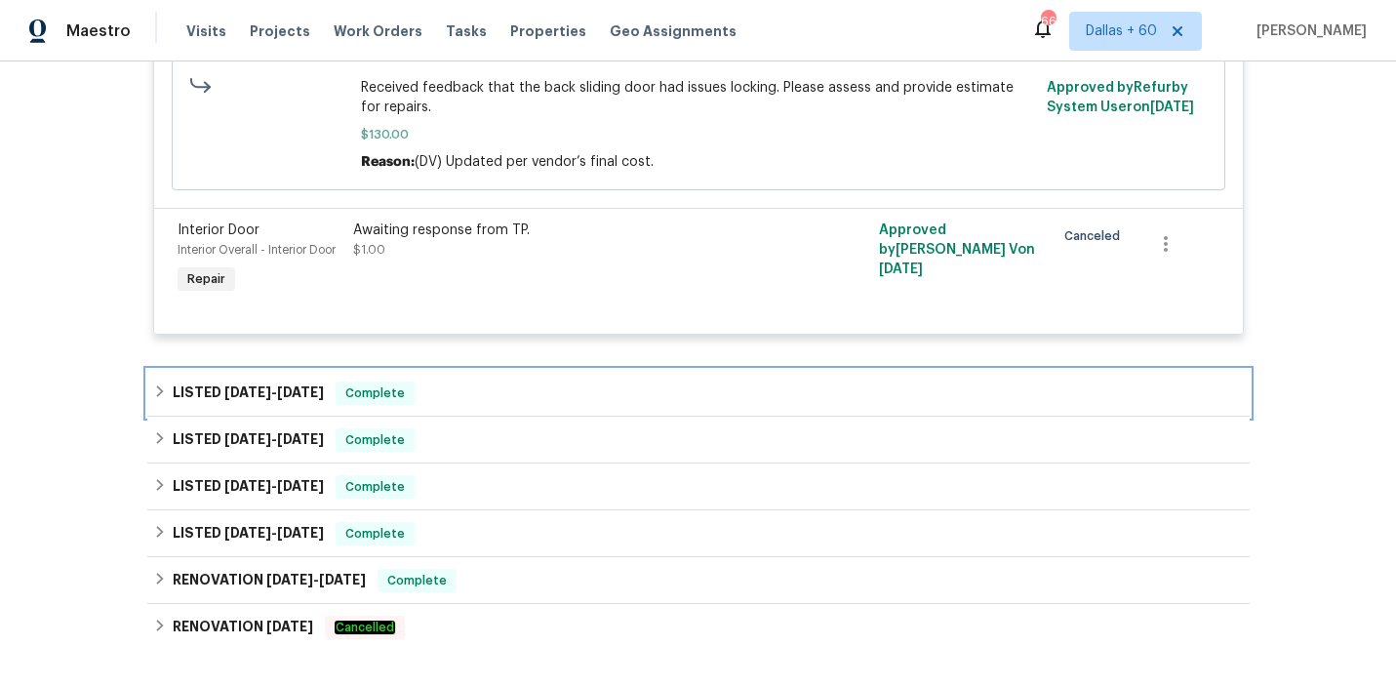
click at [544, 394] on div "LISTED [DATE] - [DATE] Complete" at bounding box center [698, 393] width 1102 height 47
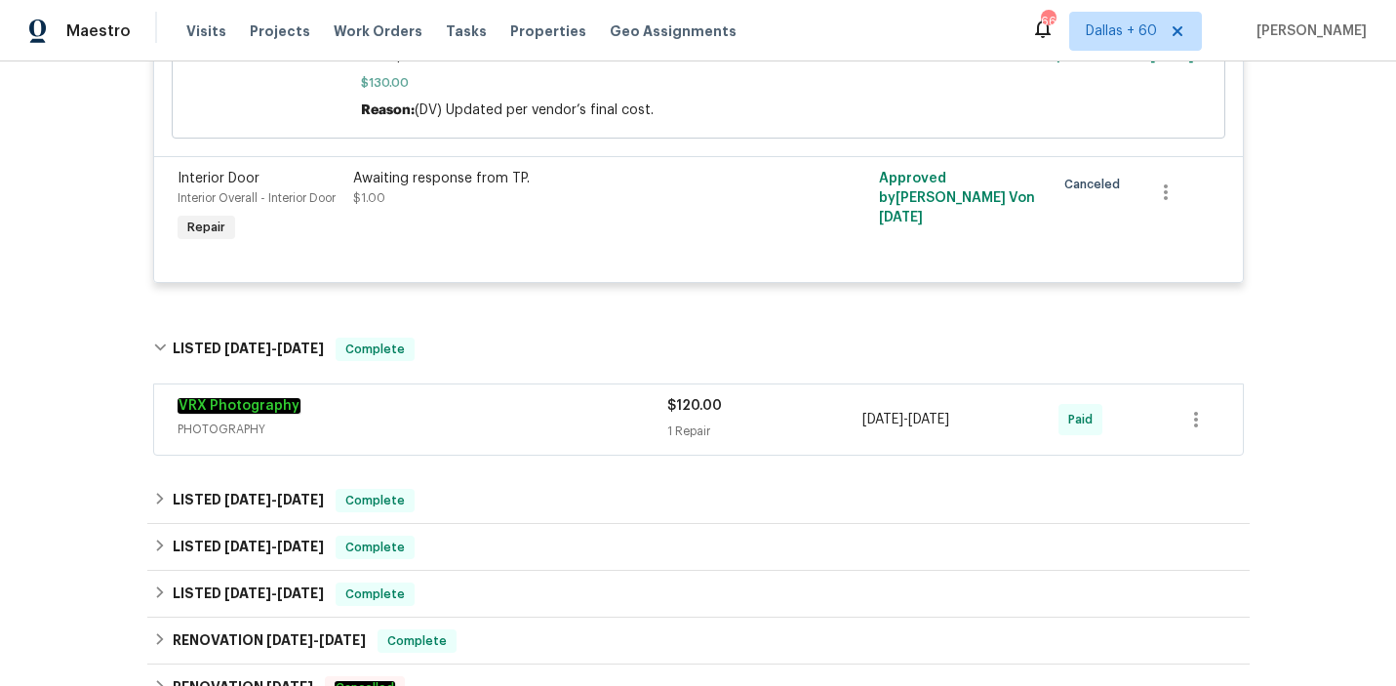
click at [551, 439] on span "PHOTOGRAPHY" at bounding box center [423, 429] width 490 height 20
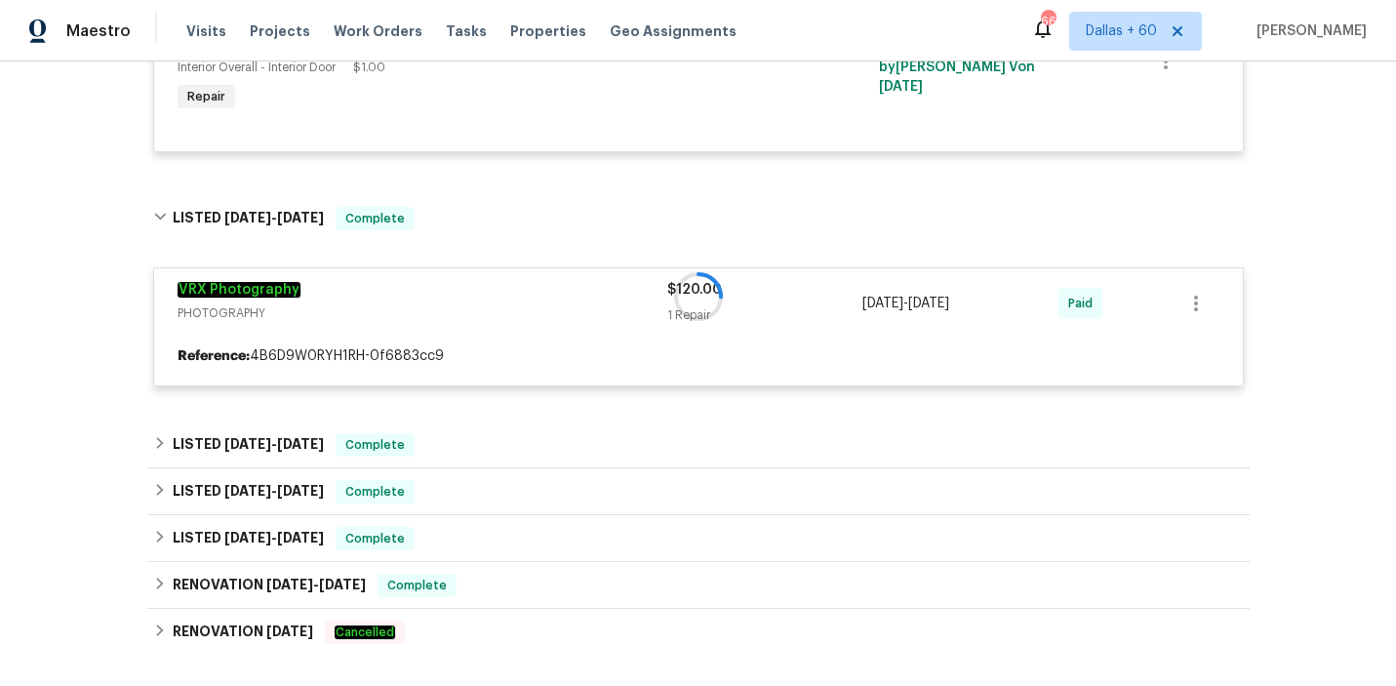
scroll to position [2230, 0]
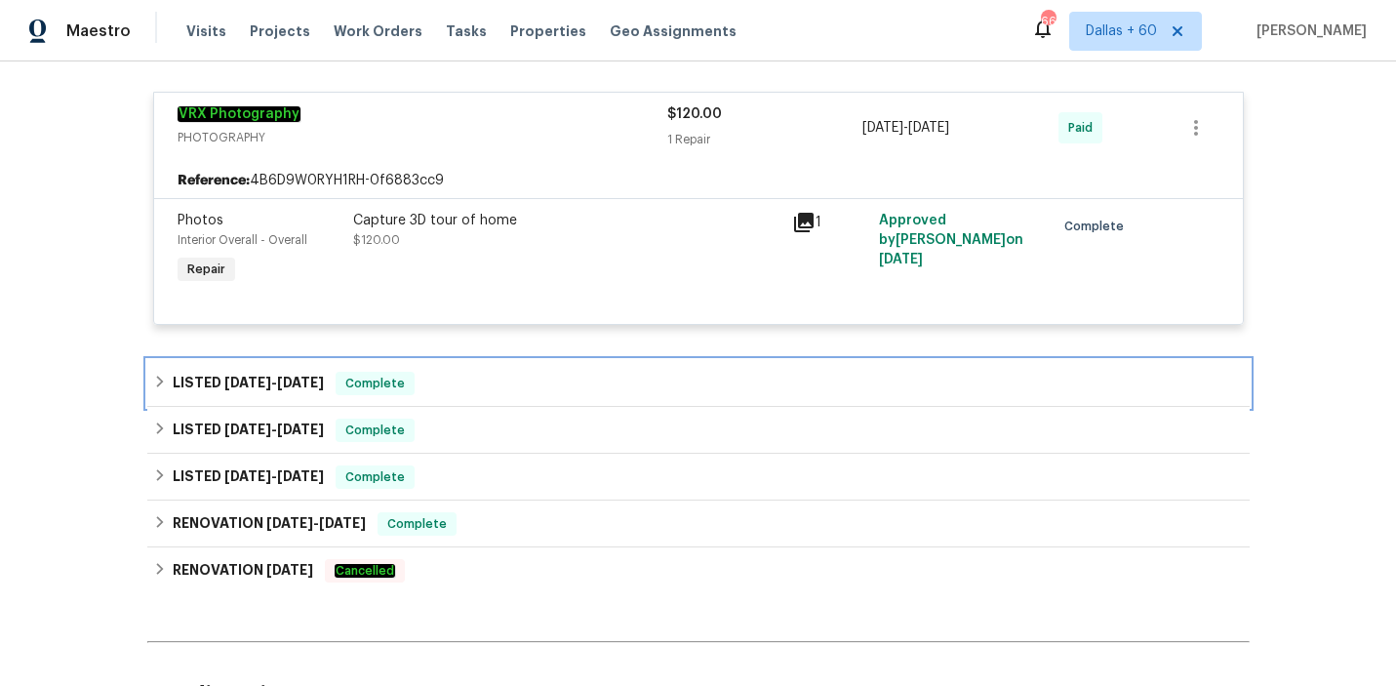
click at [554, 395] on div "LISTED [DATE] - [DATE] Complete" at bounding box center [698, 383] width 1090 height 23
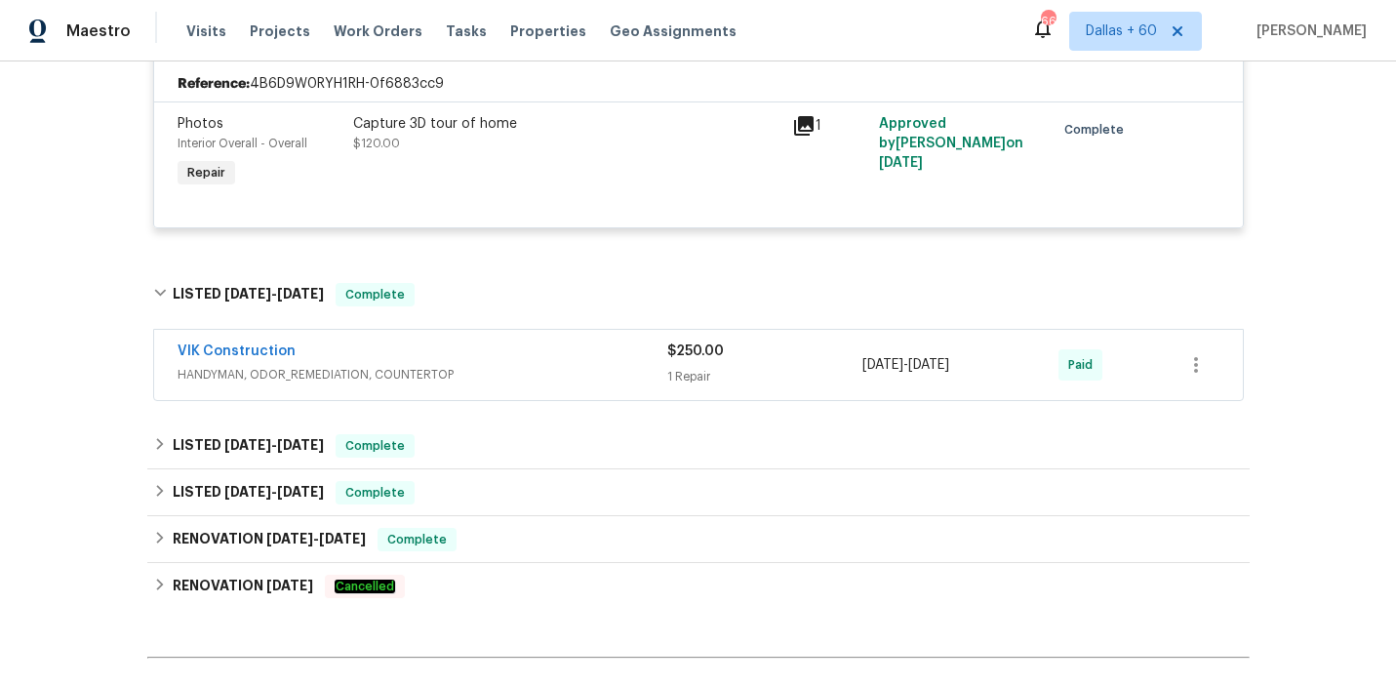
click at [554, 384] on span "HANDYMAN, ODOR_REMEDIATION, COUNTERTOP" at bounding box center [423, 375] width 490 height 20
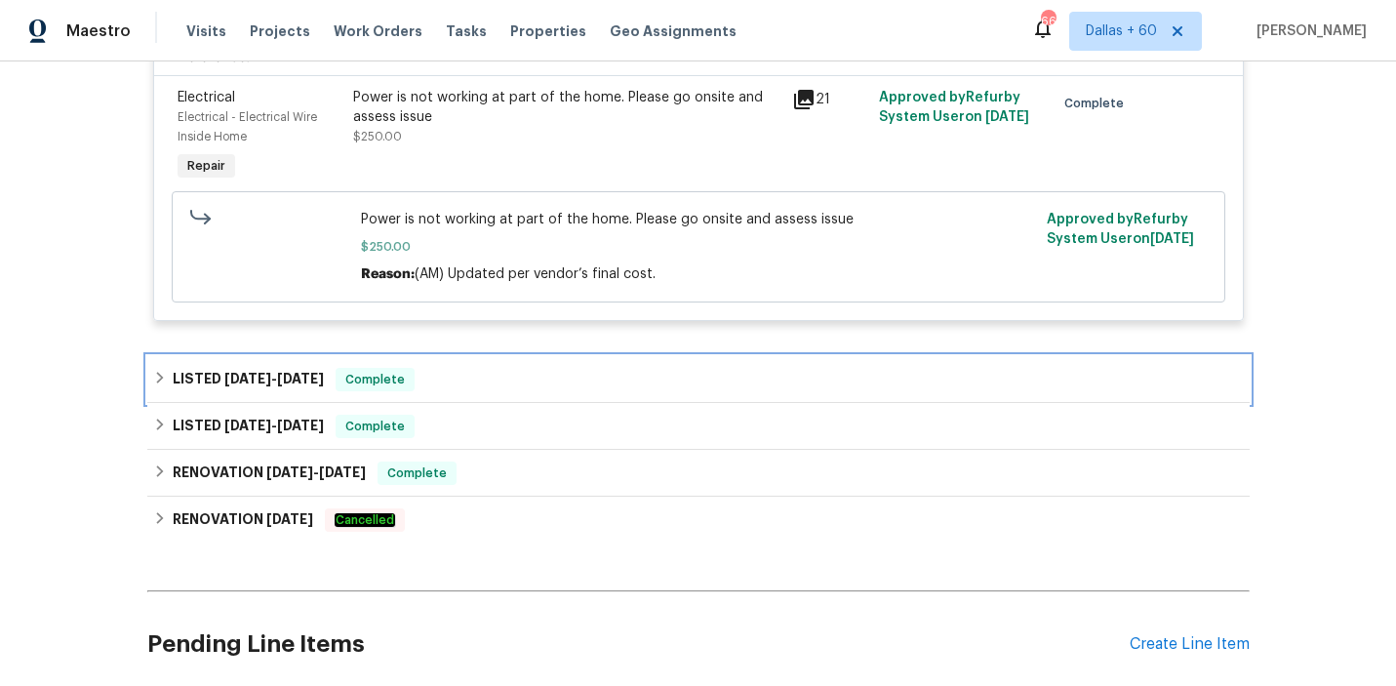
click at [548, 392] on div "LISTED [DATE] - [DATE] Complete" at bounding box center [698, 379] width 1102 height 47
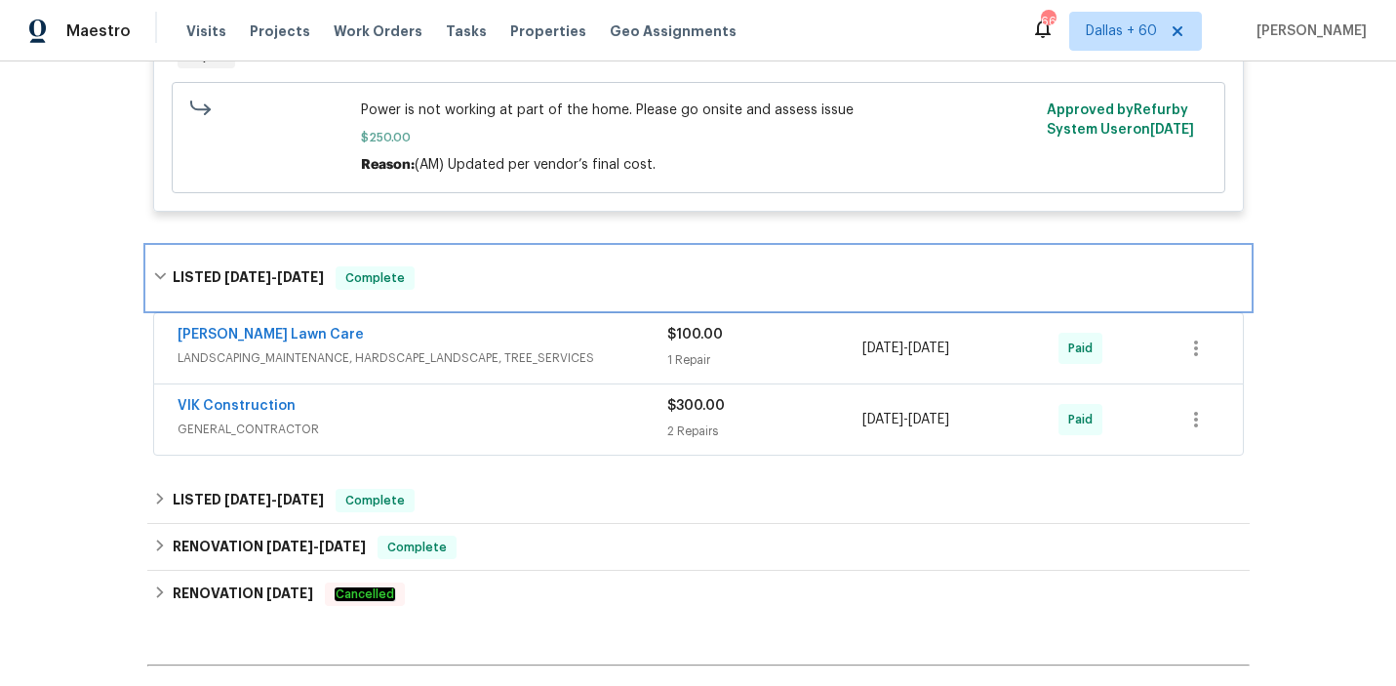
scroll to position [2944, 0]
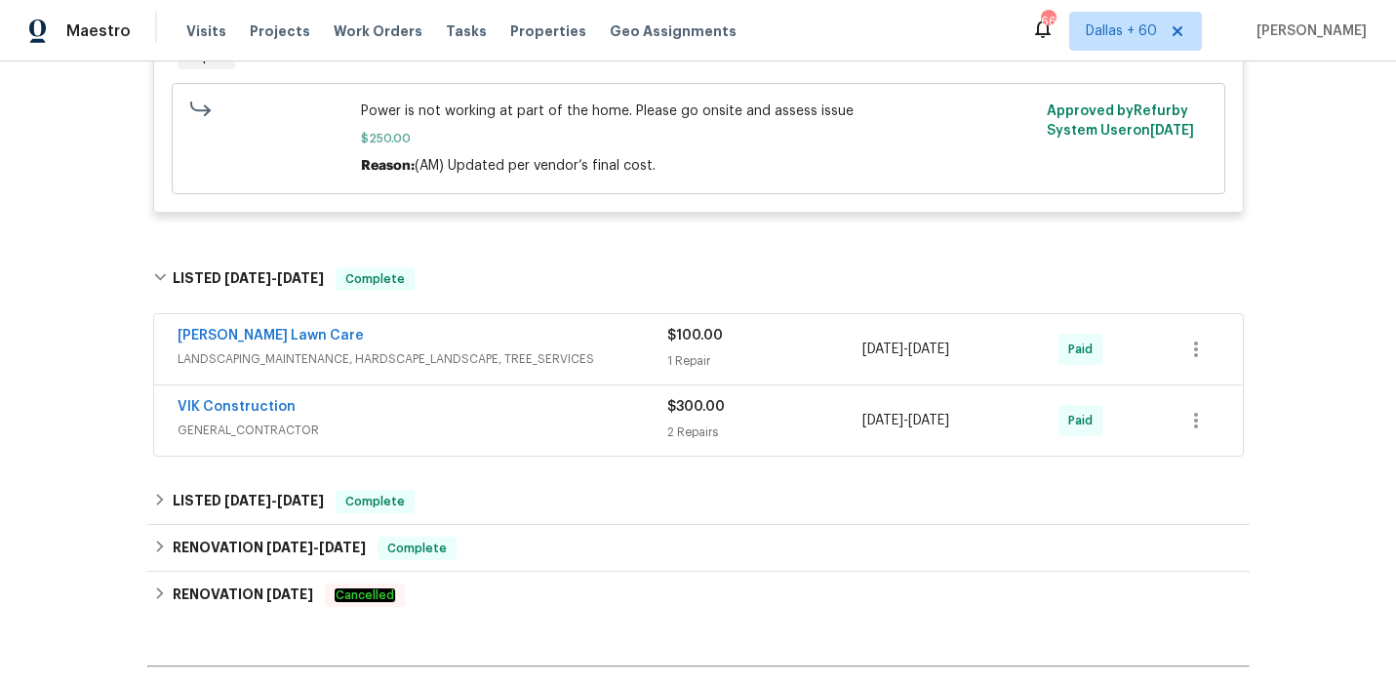
click at [568, 420] on div "VIK Construction" at bounding box center [423, 408] width 490 height 23
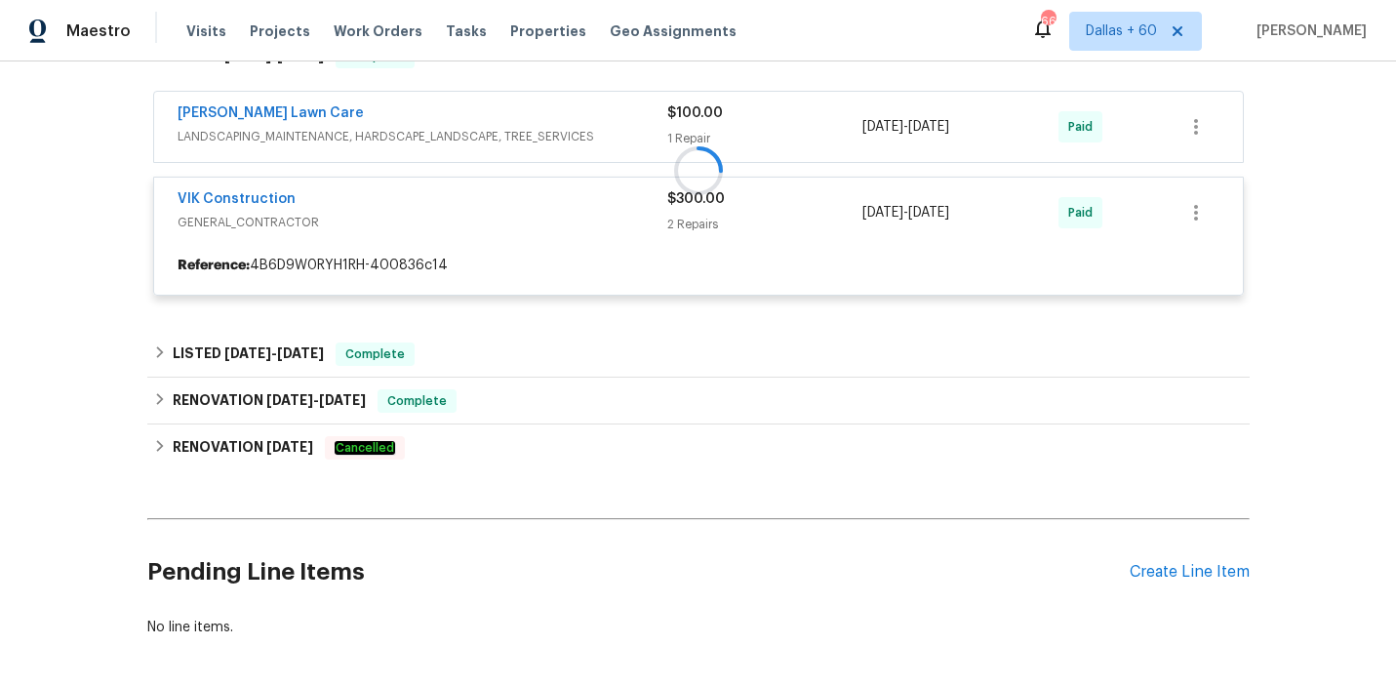
scroll to position [3167, 0]
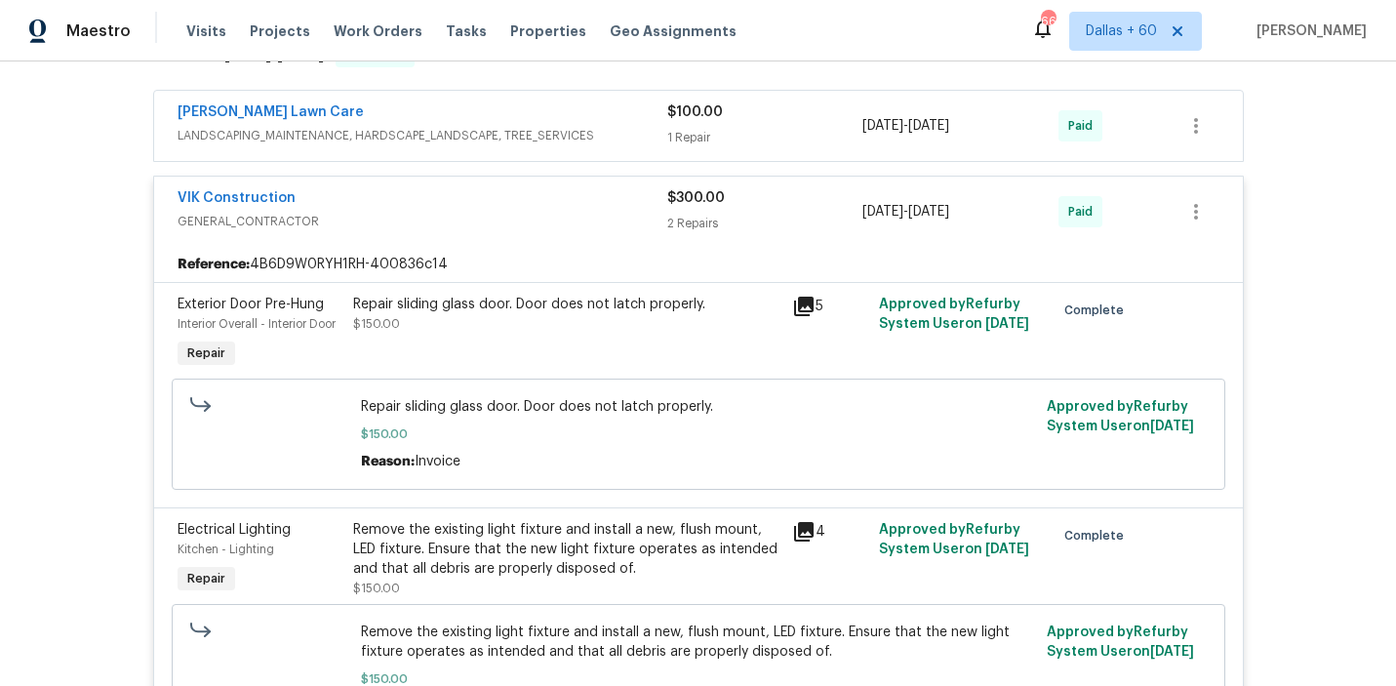
click at [613, 161] on div "[PERSON_NAME] Lawn Care LANDSCAPING_MAINTENANCE, HARDSCAPE_LANDSCAPE, TREE_SERV…" at bounding box center [698, 126] width 1088 height 70
click at [620, 145] on span "LANDSCAPING_MAINTENANCE, HARDSCAPE_LANDSCAPE, TREE_SERVICES" at bounding box center [423, 136] width 490 height 20
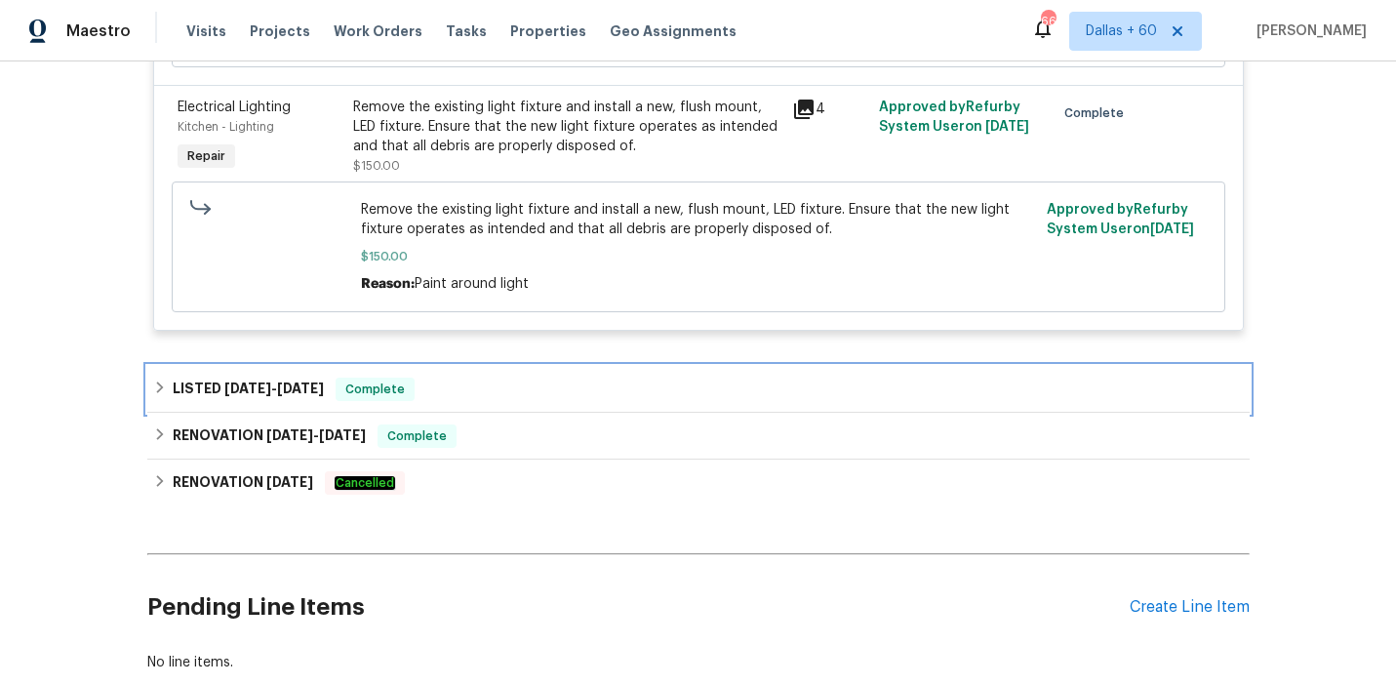
click at [548, 401] on div "LISTED [DATE] - [DATE] Complete" at bounding box center [698, 388] width 1090 height 23
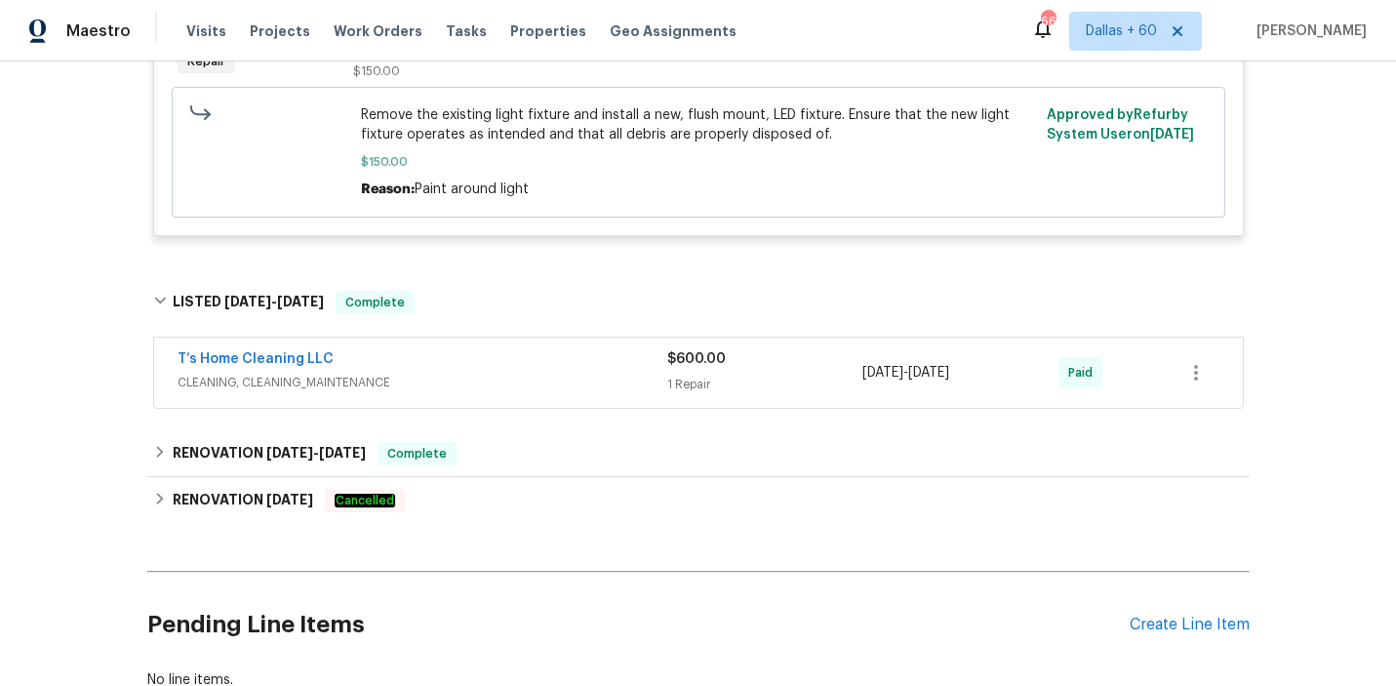
click at [548, 392] on span "CLEANING, CLEANING_MAINTENANCE" at bounding box center [423, 383] width 490 height 20
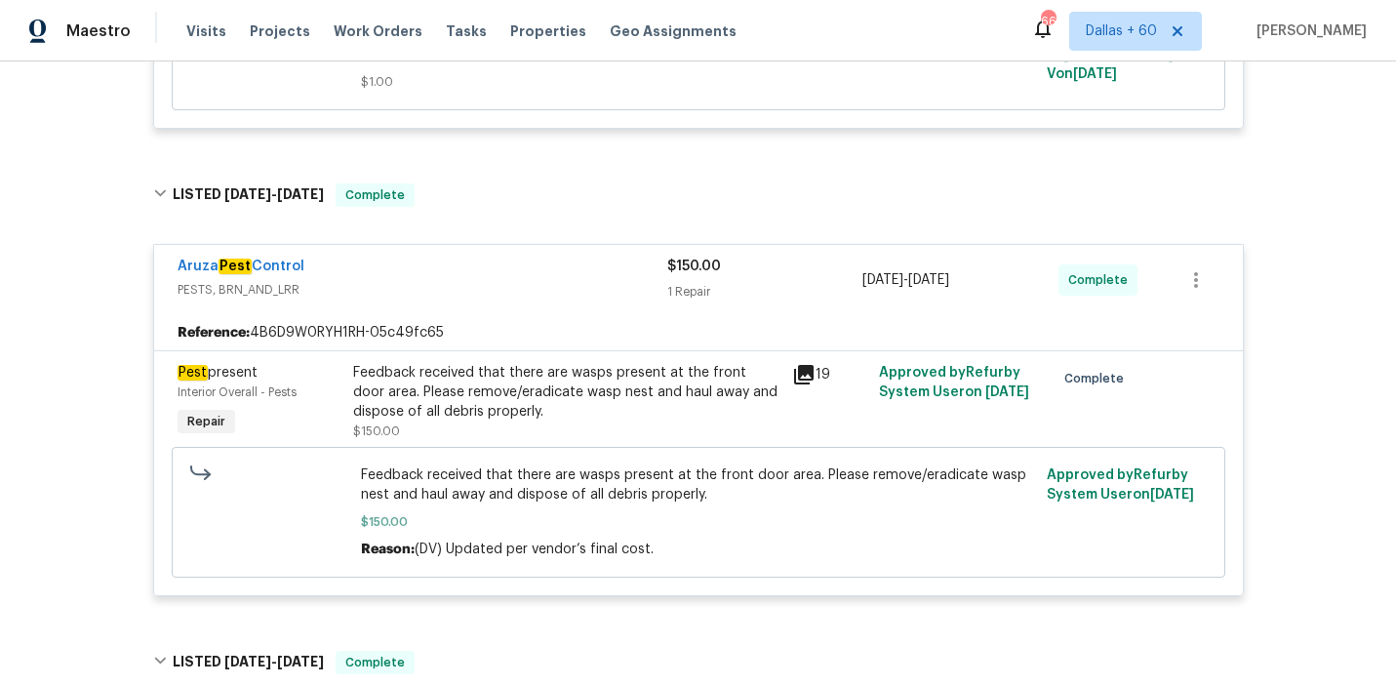
scroll to position [658, 0]
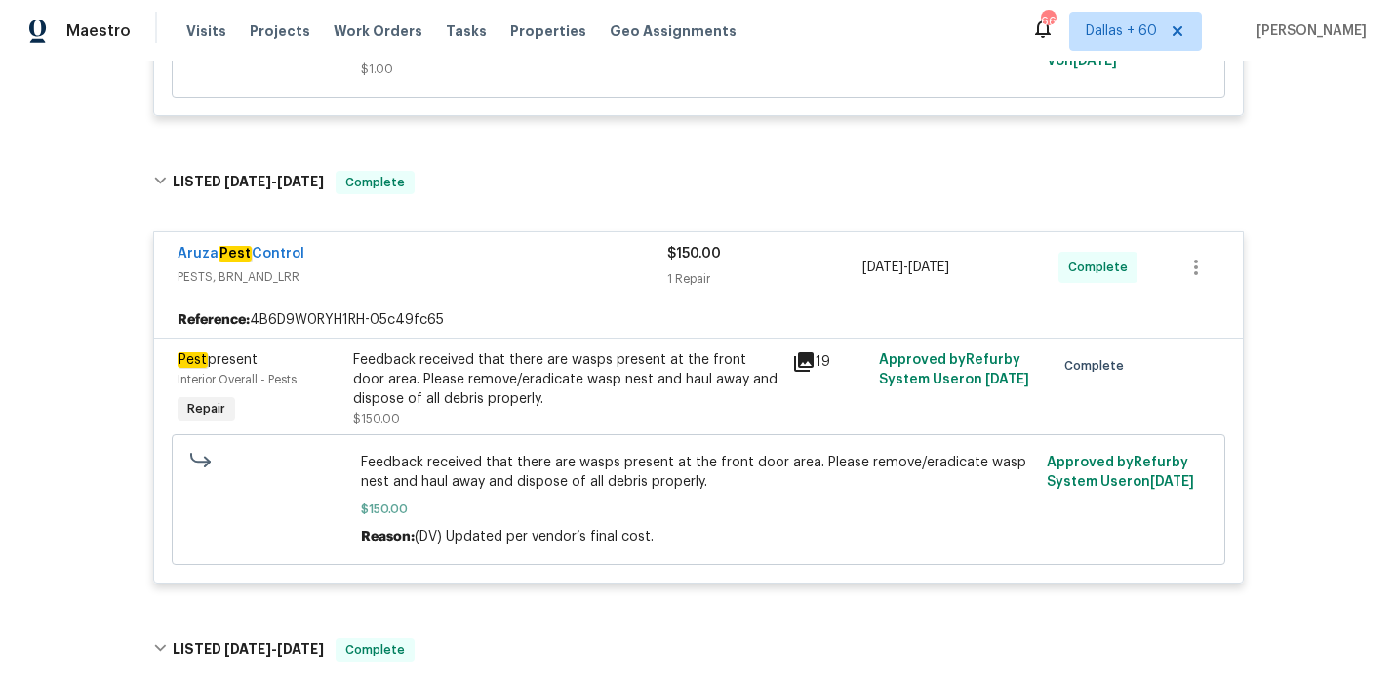
click at [559, 380] on div "Feedback received that there are wasps present at the front door area. Please r…" at bounding box center [566, 379] width 427 height 59
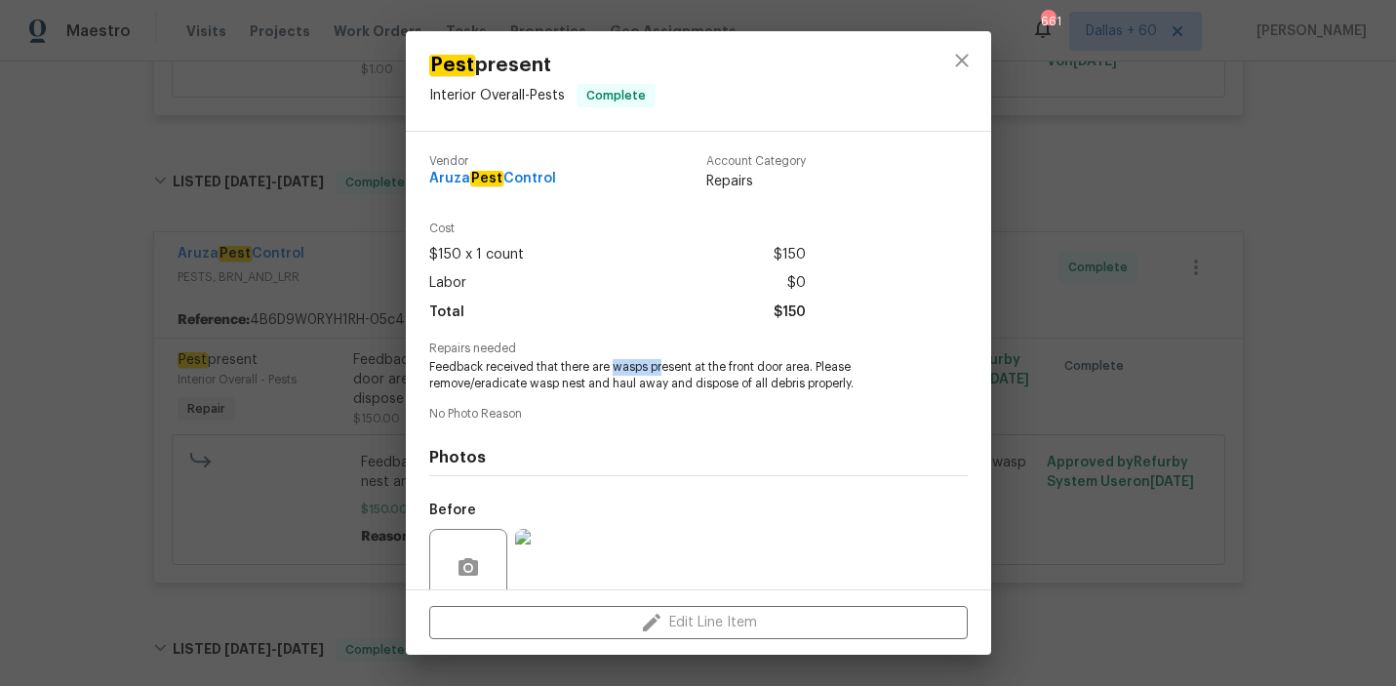
drag, startPoint x: 612, startPoint y: 367, endPoint x: 663, endPoint y: 367, distance: 51.7
click at [663, 367] on span "Feedback received that there are wasps present at the front door area. Please r…" at bounding box center [671, 375] width 485 height 33
click at [663, 306] on div "Total $150" at bounding box center [617, 312] width 376 height 28
drag, startPoint x: 612, startPoint y: 367, endPoint x: 808, endPoint y: 367, distance: 196.0
click at [808, 367] on span "Feedback received that there are wasps present at the front door area. Please r…" at bounding box center [671, 375] width 485 height 33
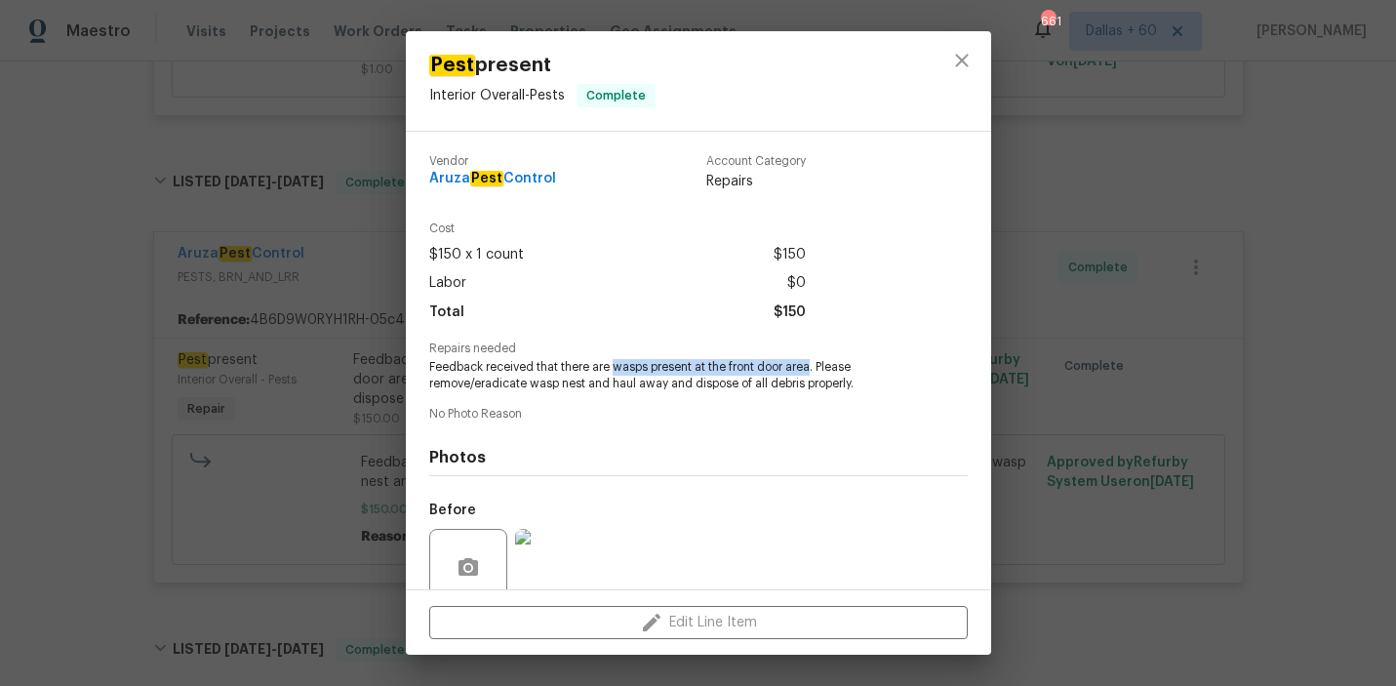
copy span "wasps present at the front door area"
drag, startPoint x: 421, startPoint y: 179, endPoint x: 608, endPoint y: 181, distance: 186.3
click at [609, 181] on div "Vendor Aruza Pest Control Account Category Repairs Cost $150 x 1 count $150 Lab…" at bounding box center [698, 360] width 585 height 457
copy span "Aruza Pest Control"
click at [65, 357] on div "Pest present Interior Overall - Pests Complete Vendor Aruza Pest Control Accoun…" at bounding box center [698, 343] width 1396 height 686
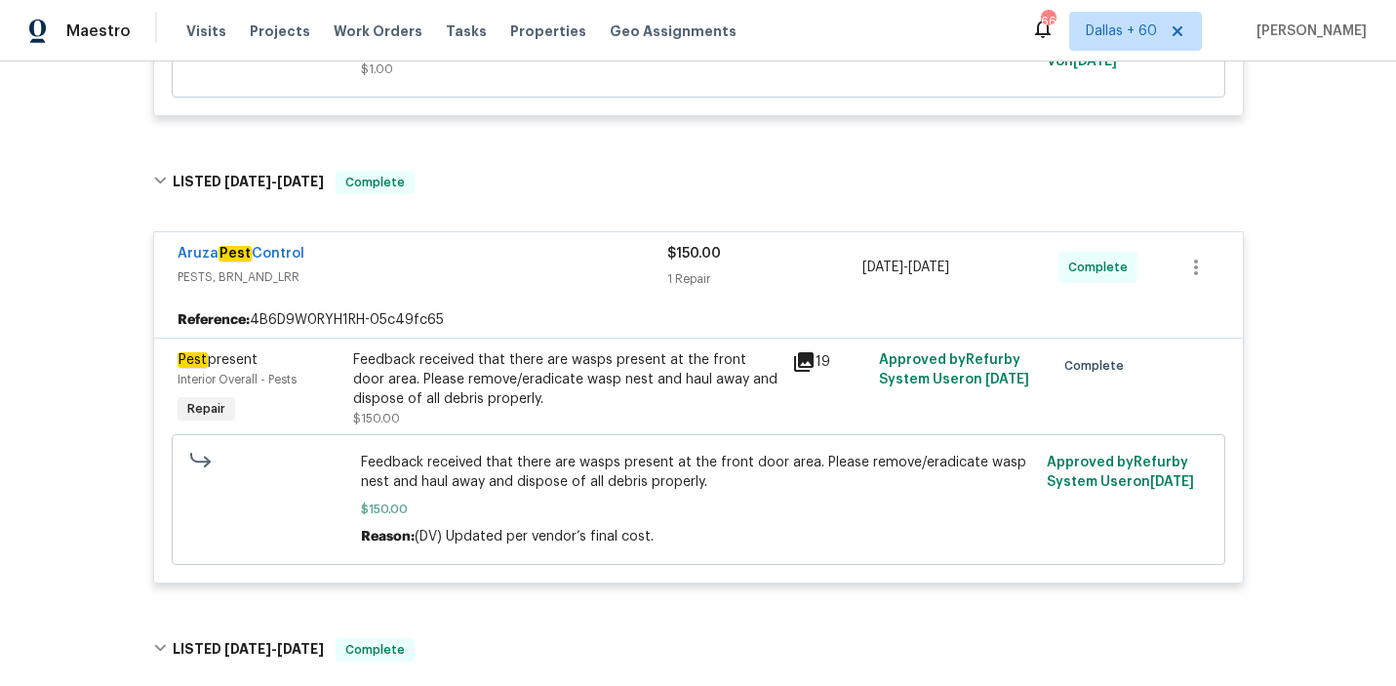
scroll to position [0, 0]
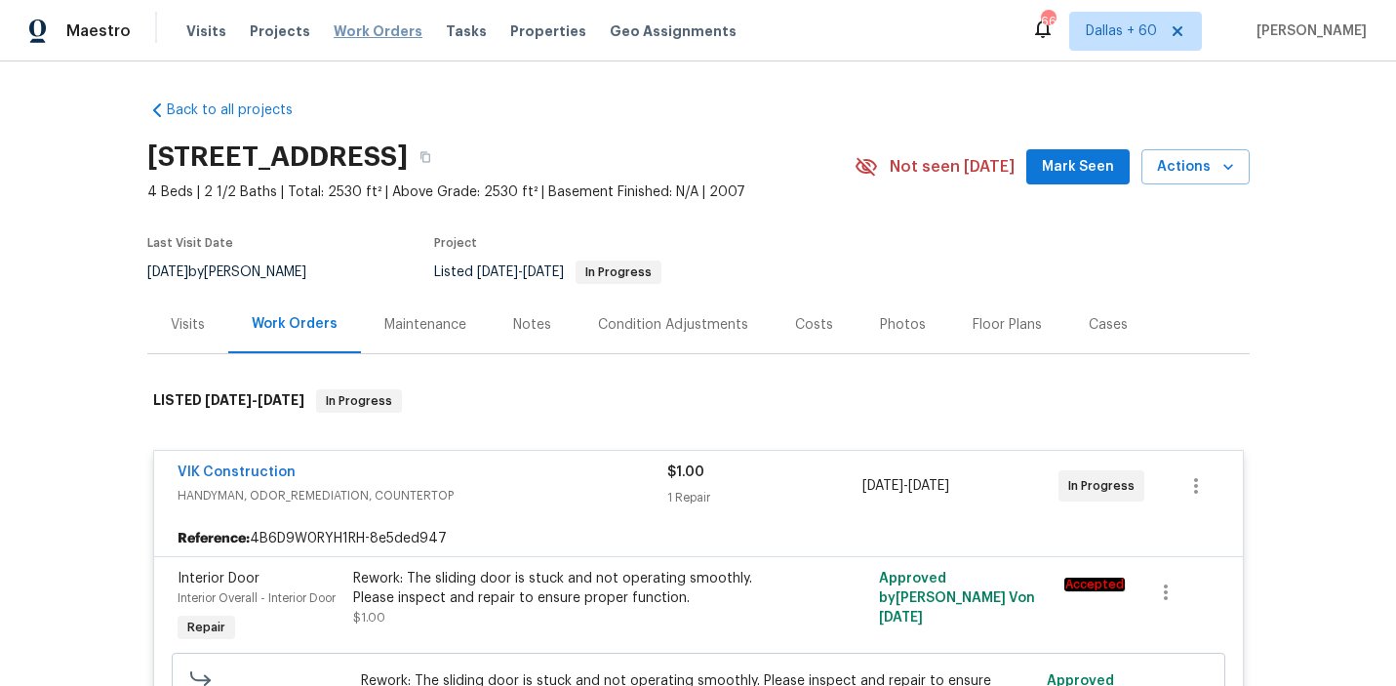
click at [375, 32] on span "Work Orders" at bounding box center [378, 31] width 89 height 20
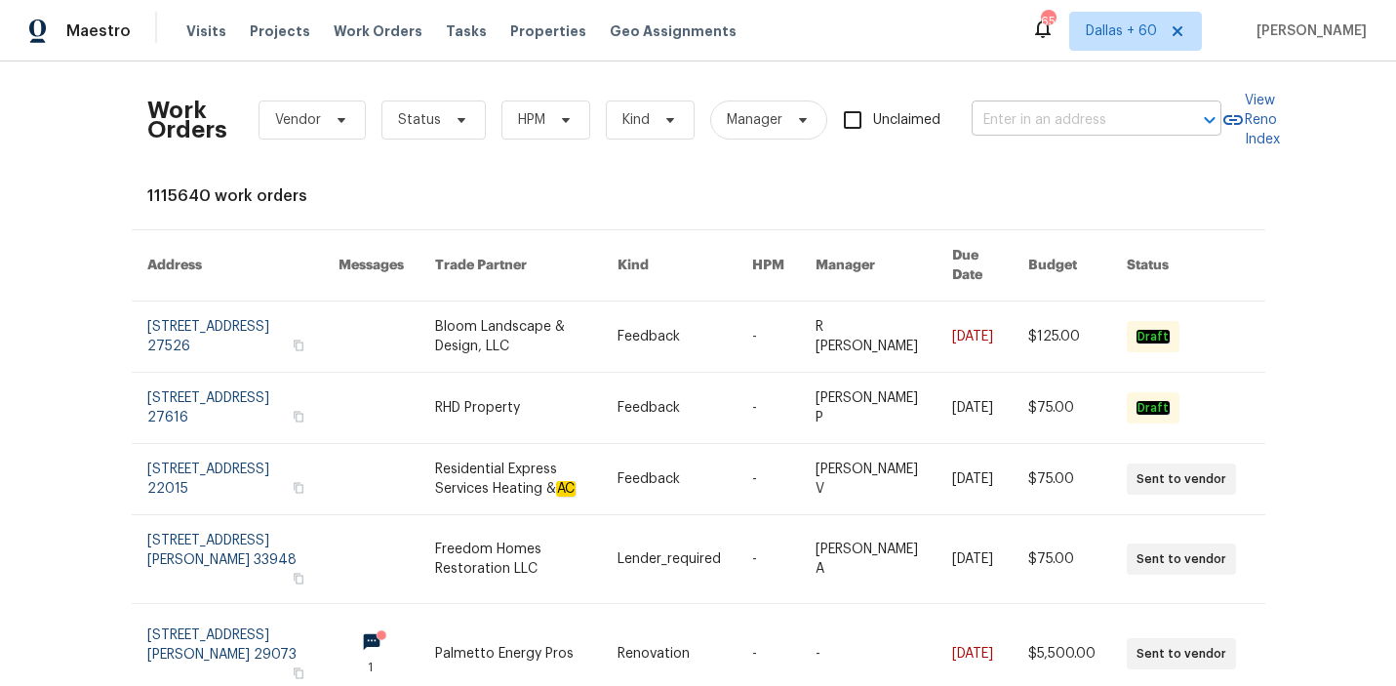
click at [1168, 129] on div "​" at bounding box center [1096, 120] width 250 height 30
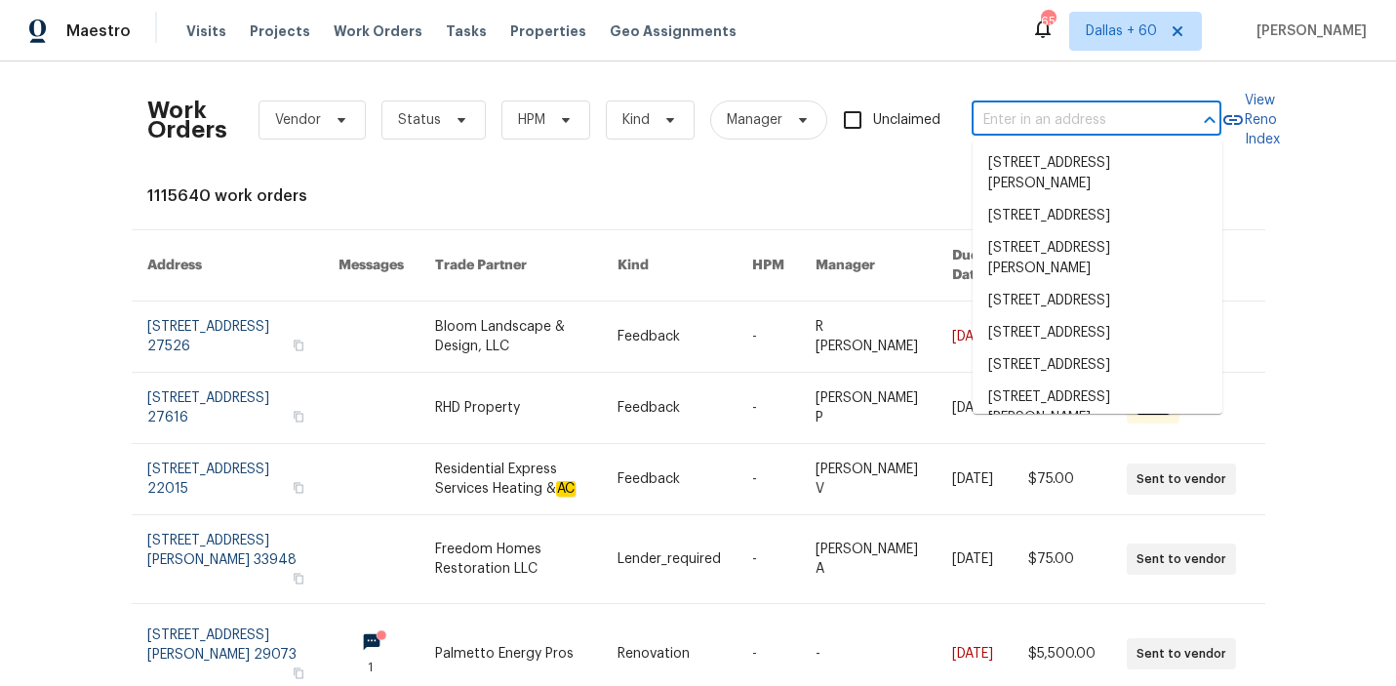
paste input "[STREET_ADDRESS]"
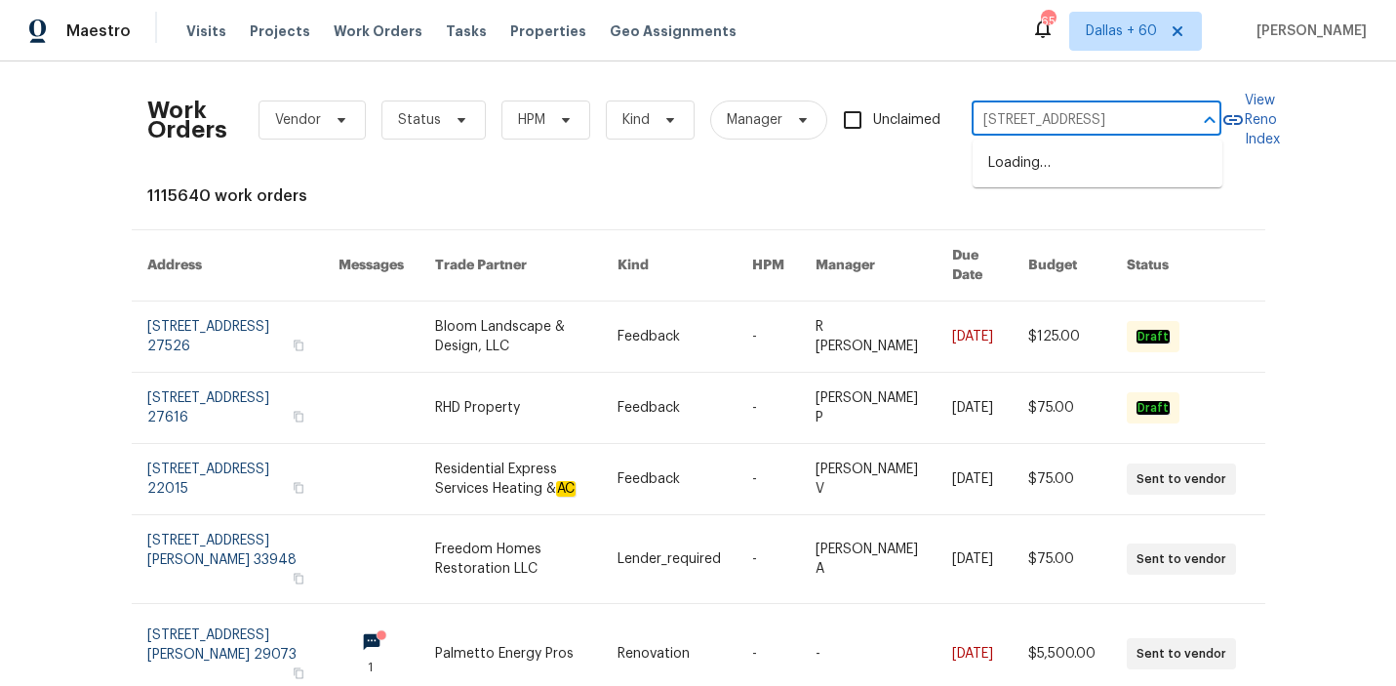
type input "[STREET_ADDRESS]"
click at [1095, 170] on li "[STREET_ADDRESS]" at bounding box center [1097, 163] width 250 height 32
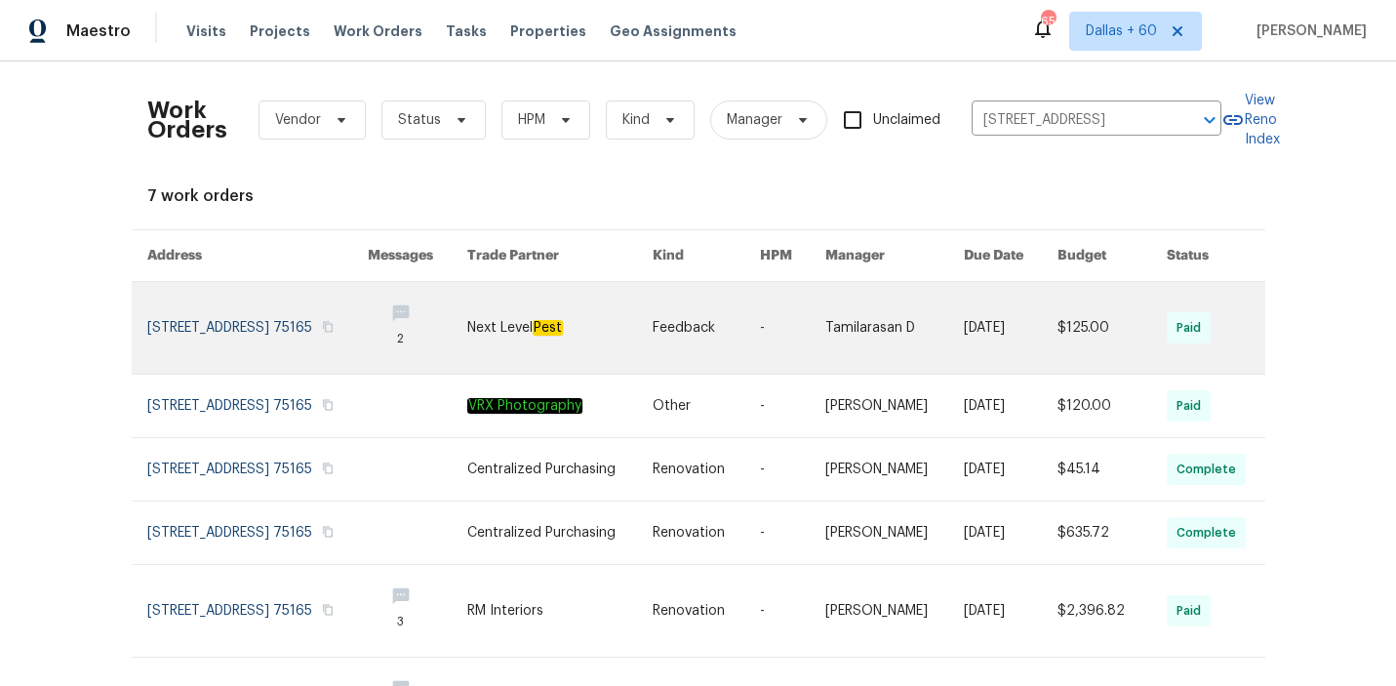
click at [619, 336] on link at bounding box center [559, 328] width 185 height 92
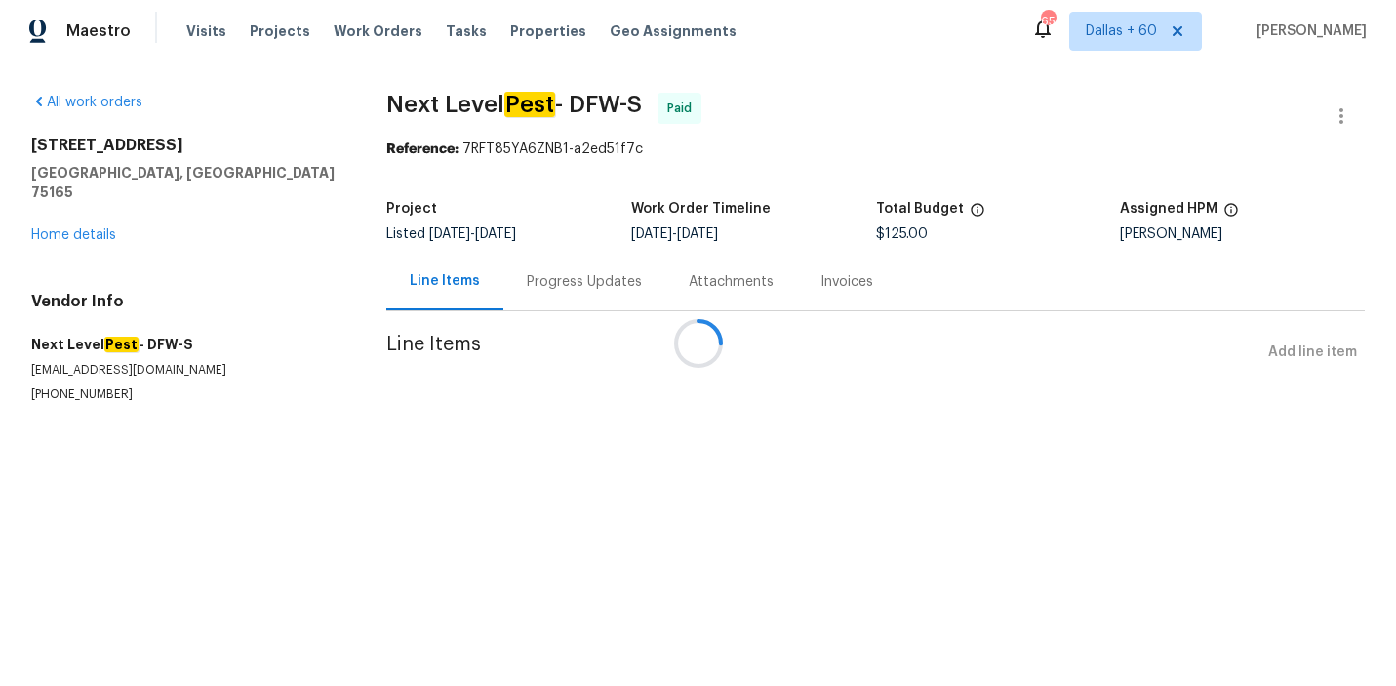
click at [49, 214] on div at bounding box center [698, 343] width 1396 height 686
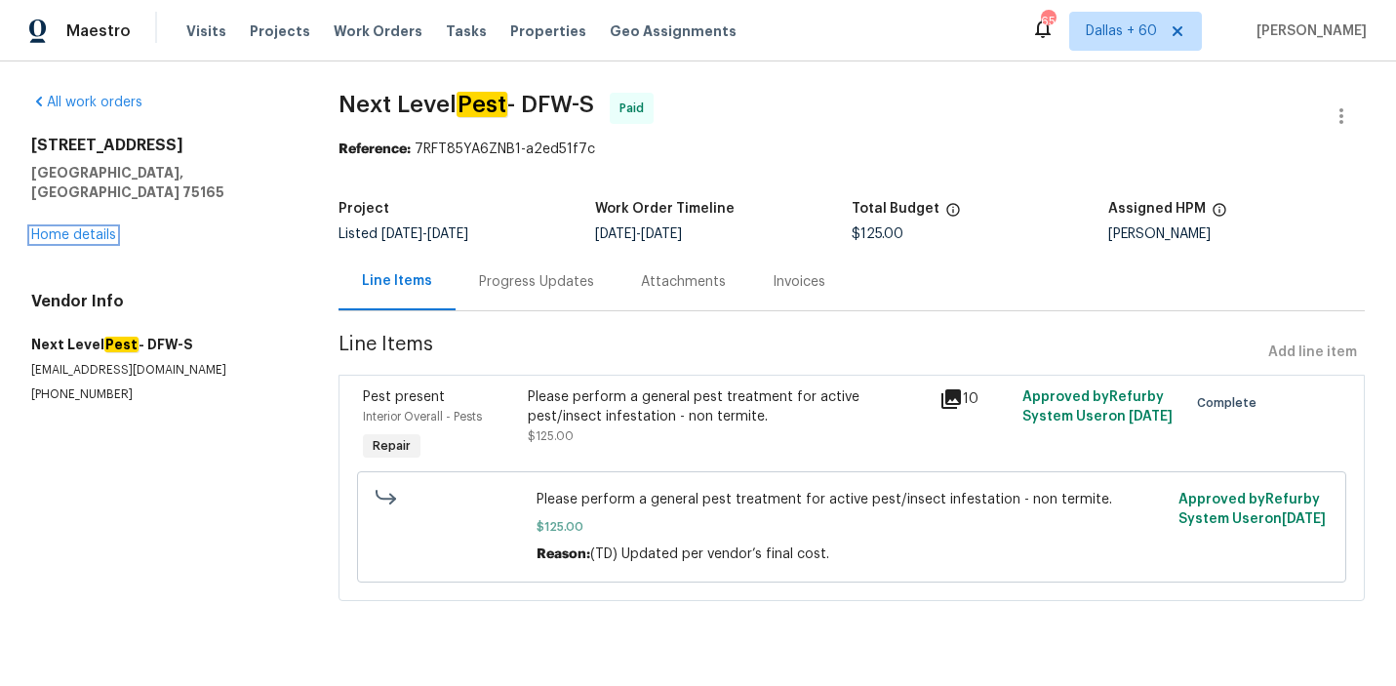
click at [49, 228] on link "Home details" at bounding box center [73, 235] width 85 height 14
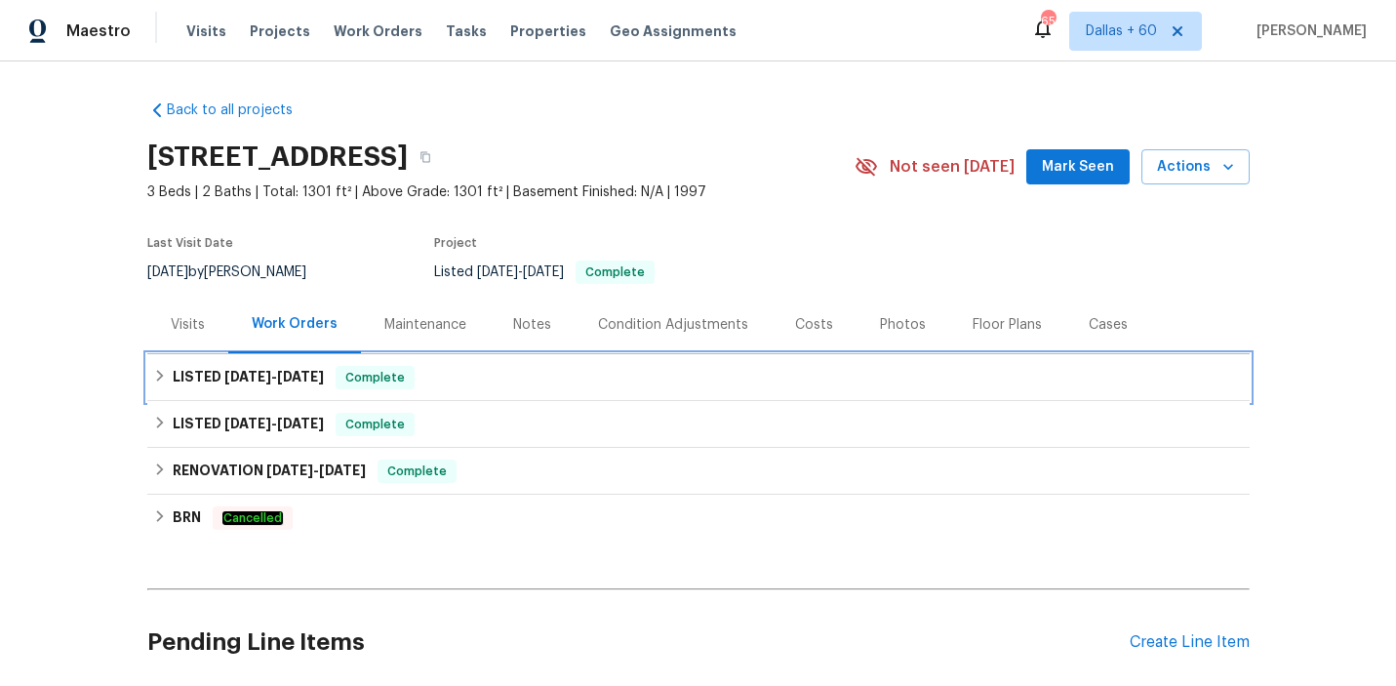
click at [514, 372] on div "LISTED [DATE] - [DATE] Complete" at bounding box center [698, 377] width 1090 height 23
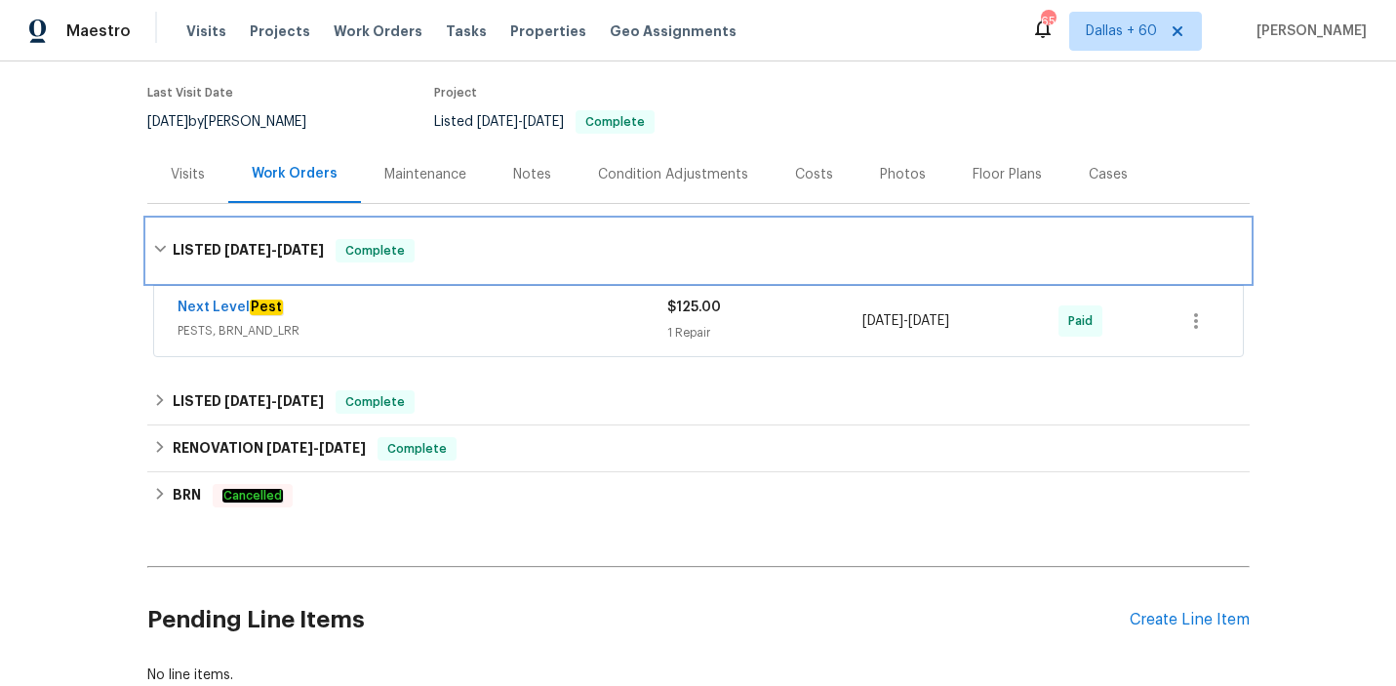
scroll to position [149, 0]
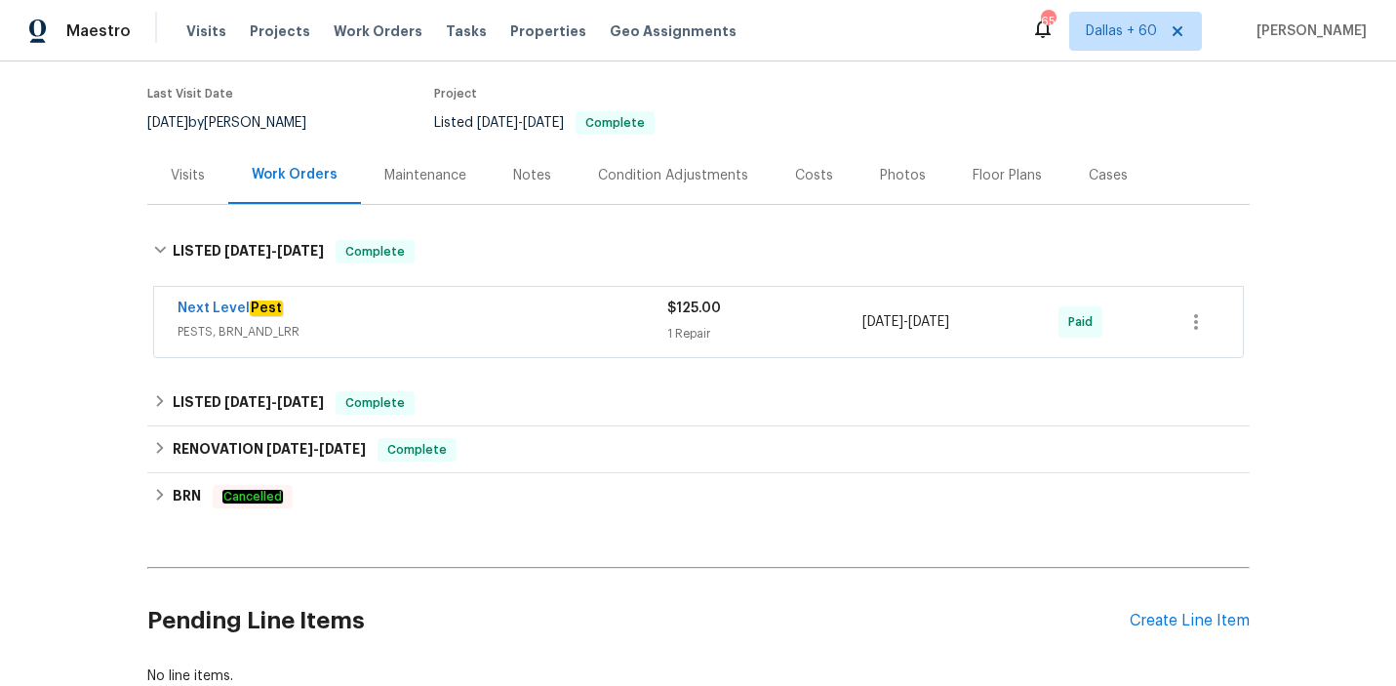
click at [510, 322] on span "PESTS, BRN_AND_LRR" at bounding box center [423, 332] width 490 height 20
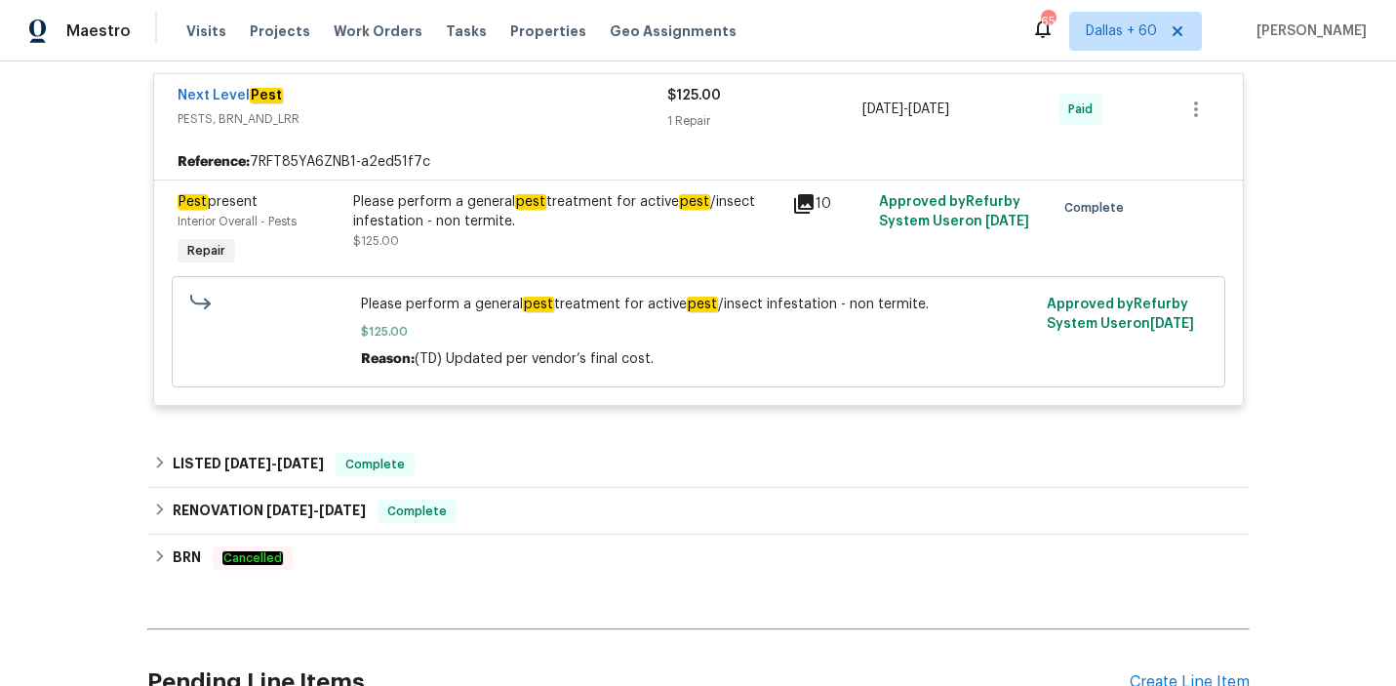
scroll to position [389, 0]
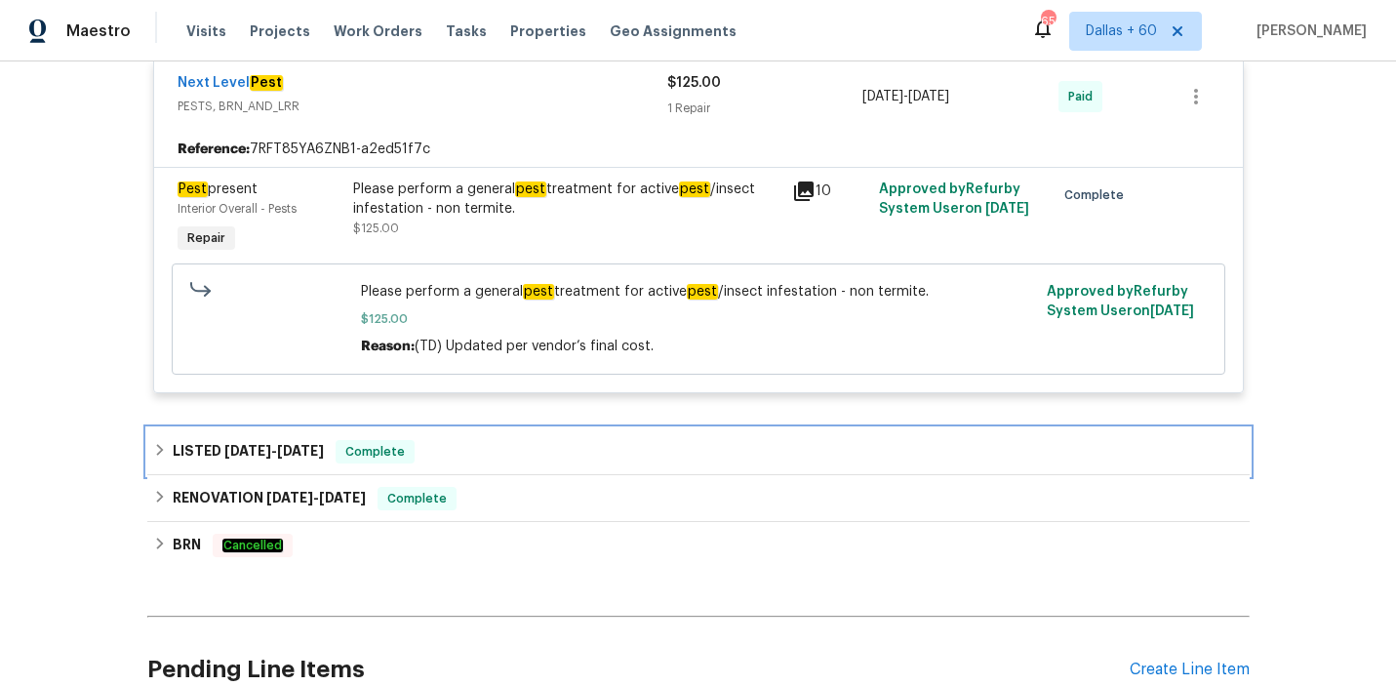
click at [489, 454] on div "LISTED [DATE] - [DATE] Complete" at bounding box center [698, 451] width 1090 height 23
